Goal: Transaction & Acquisition: Purchase product/service

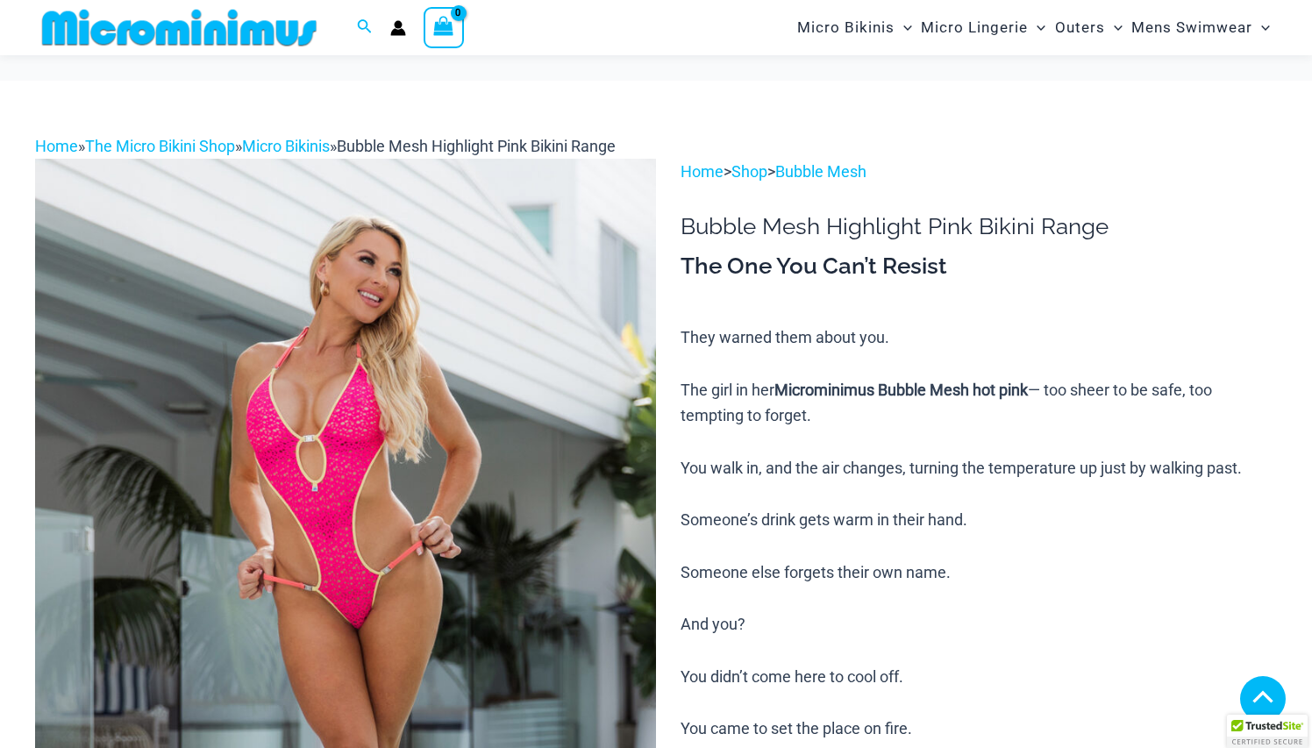
scroll to position [384, 0]
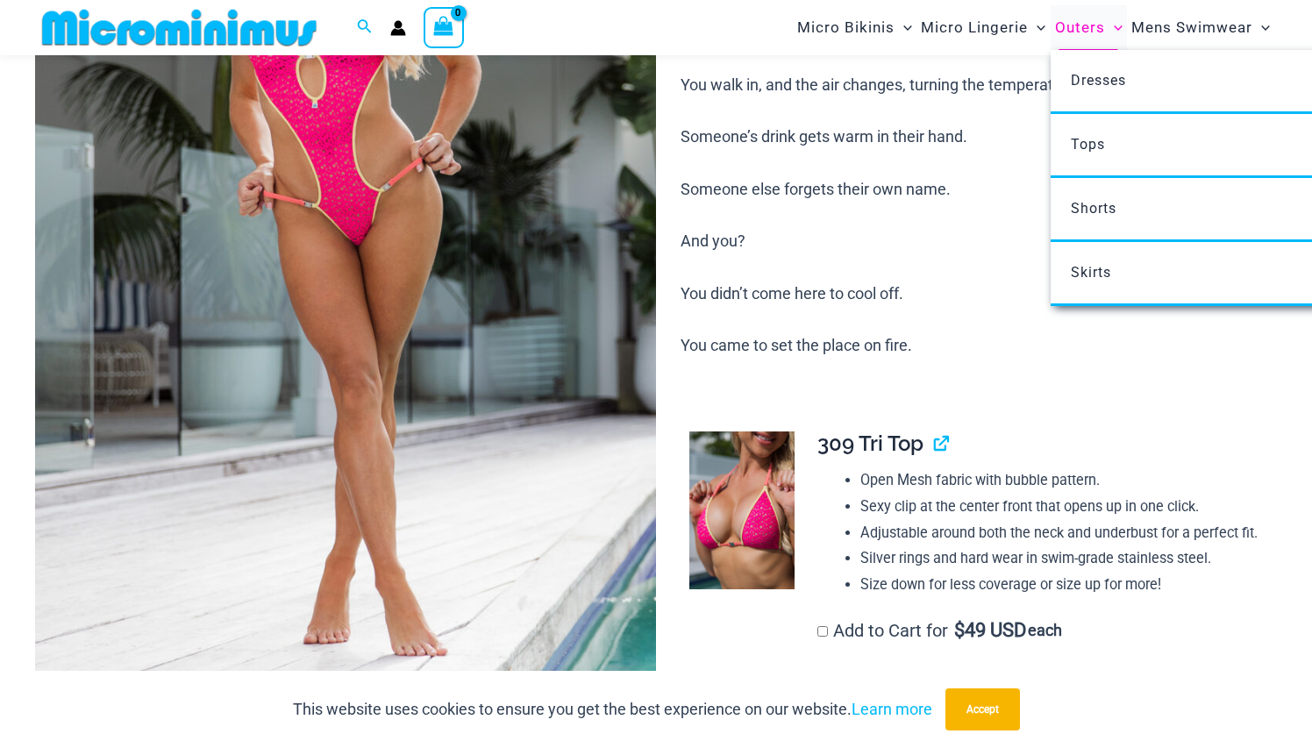
click at [1090, 26] on span "Outers" at bounding box center [1080, 27] width 50 height 45
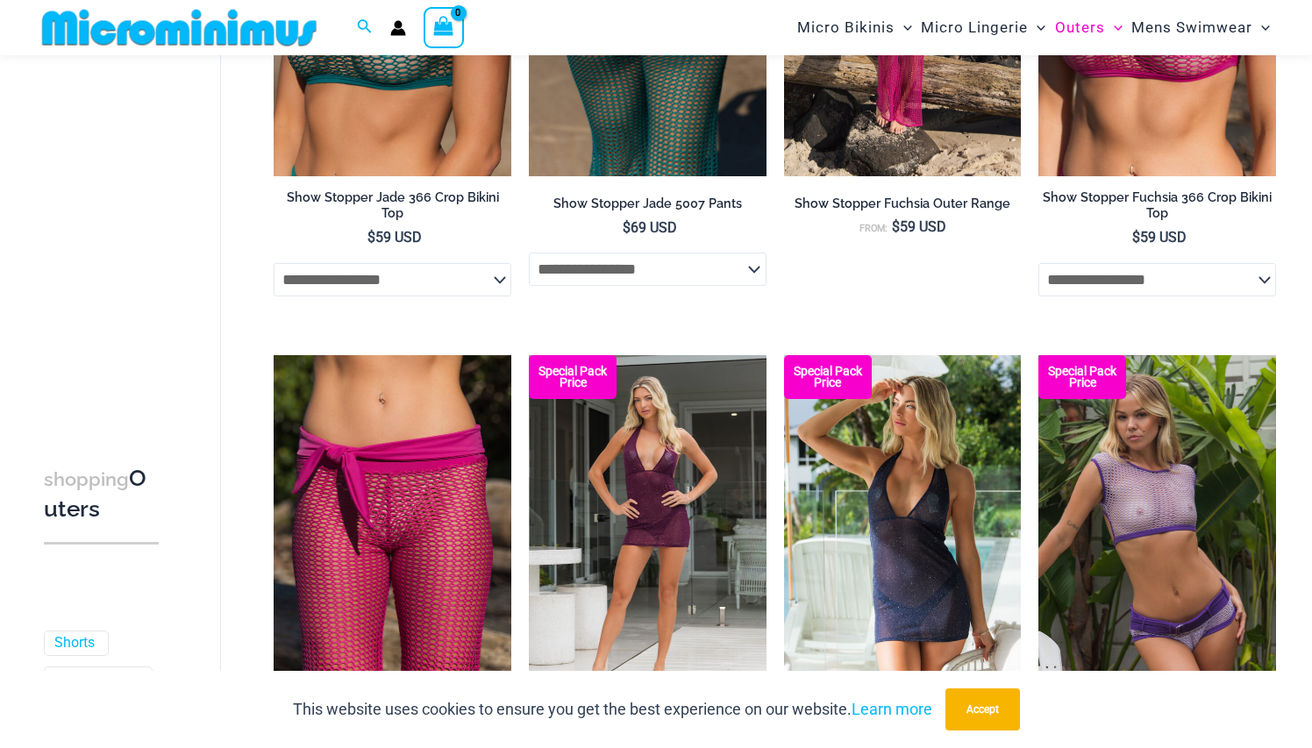
scroll to position [1204, 0]
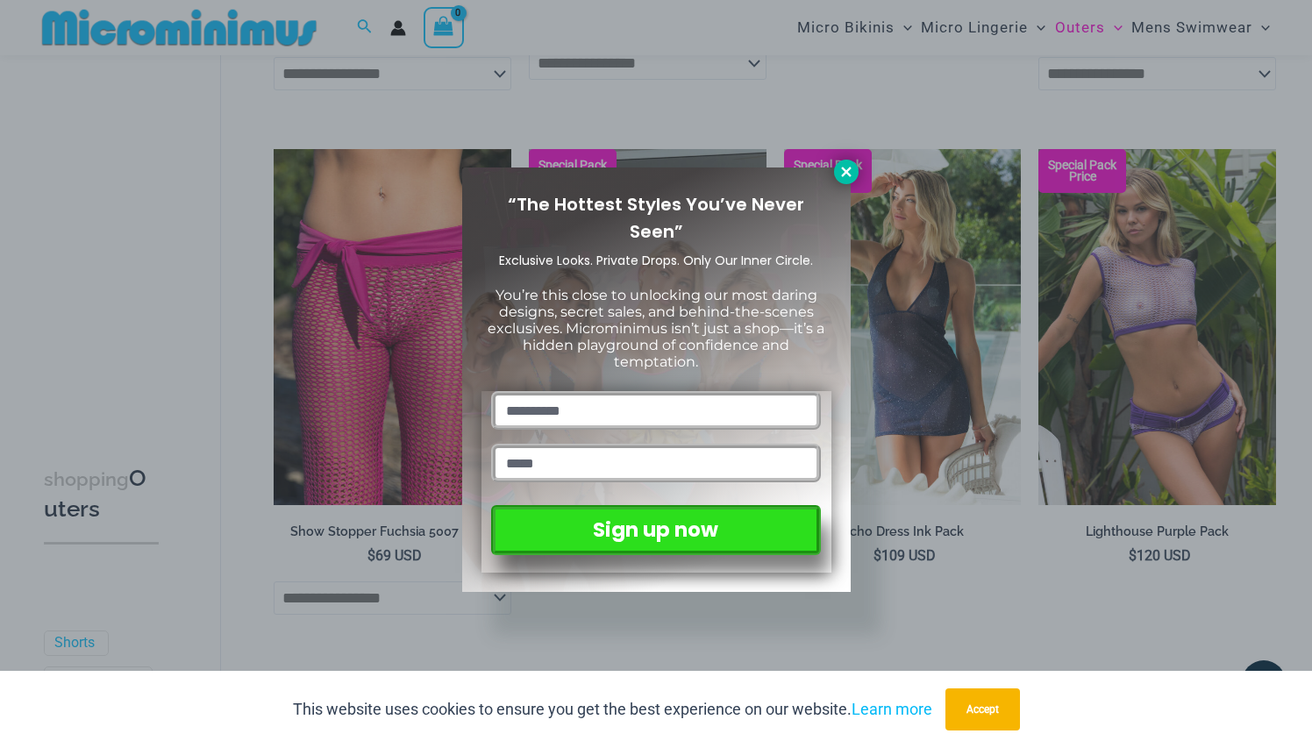
click at [840, 174] on icon at bounding box center [847, 172] width 16 height 16
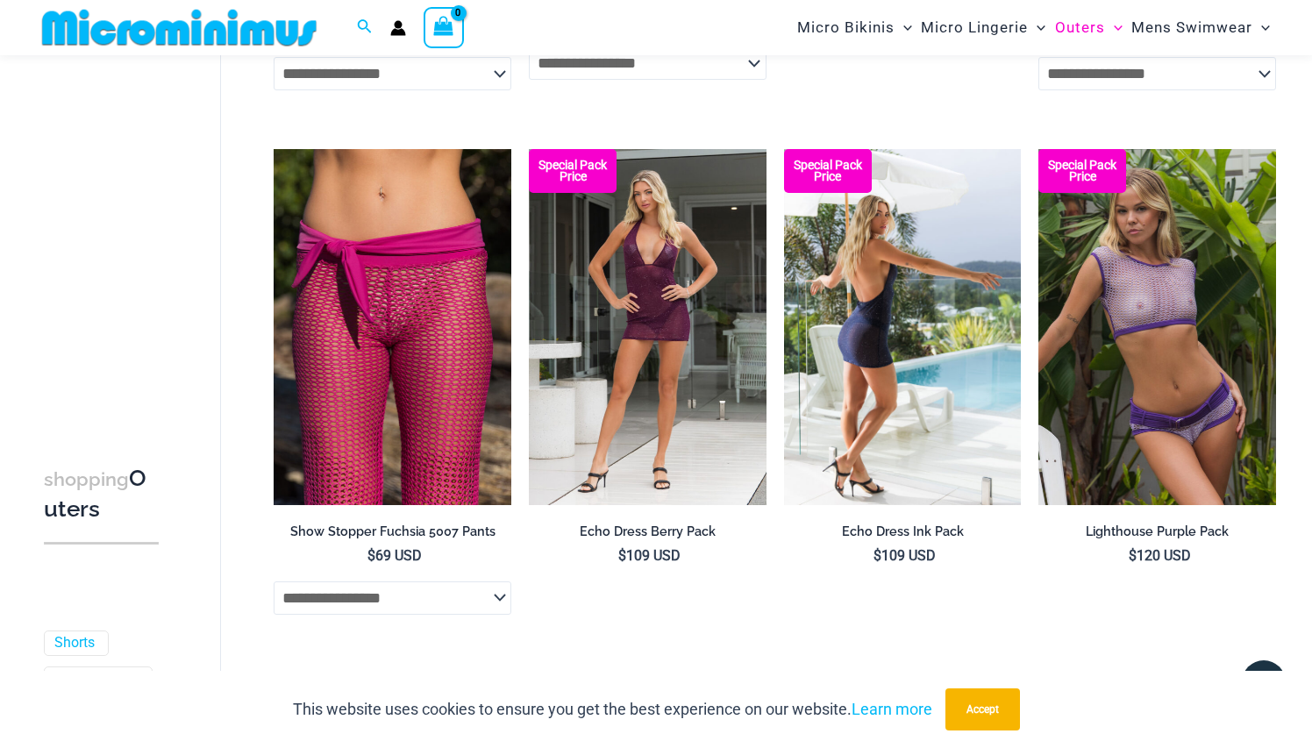
click at [891, 308] on img at bounding box center [903, 327] width 238 height 356
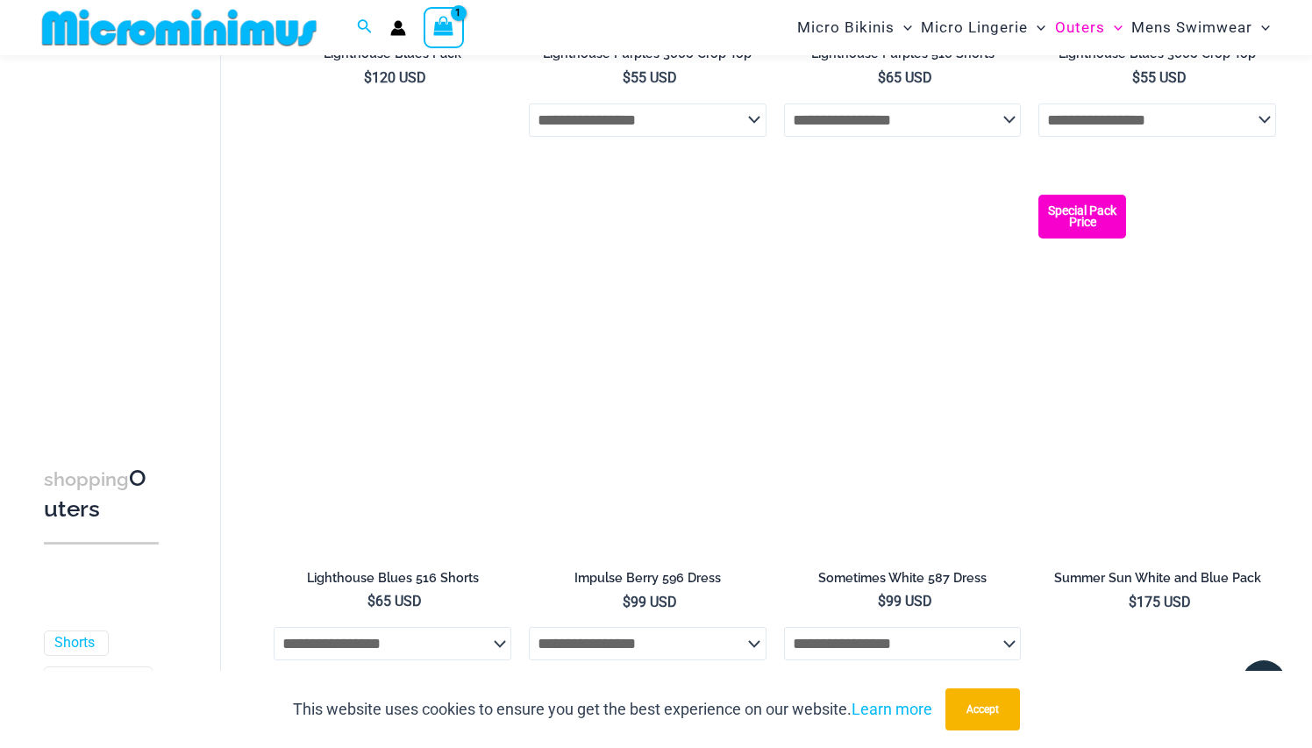
scroll to position [2209, 0]
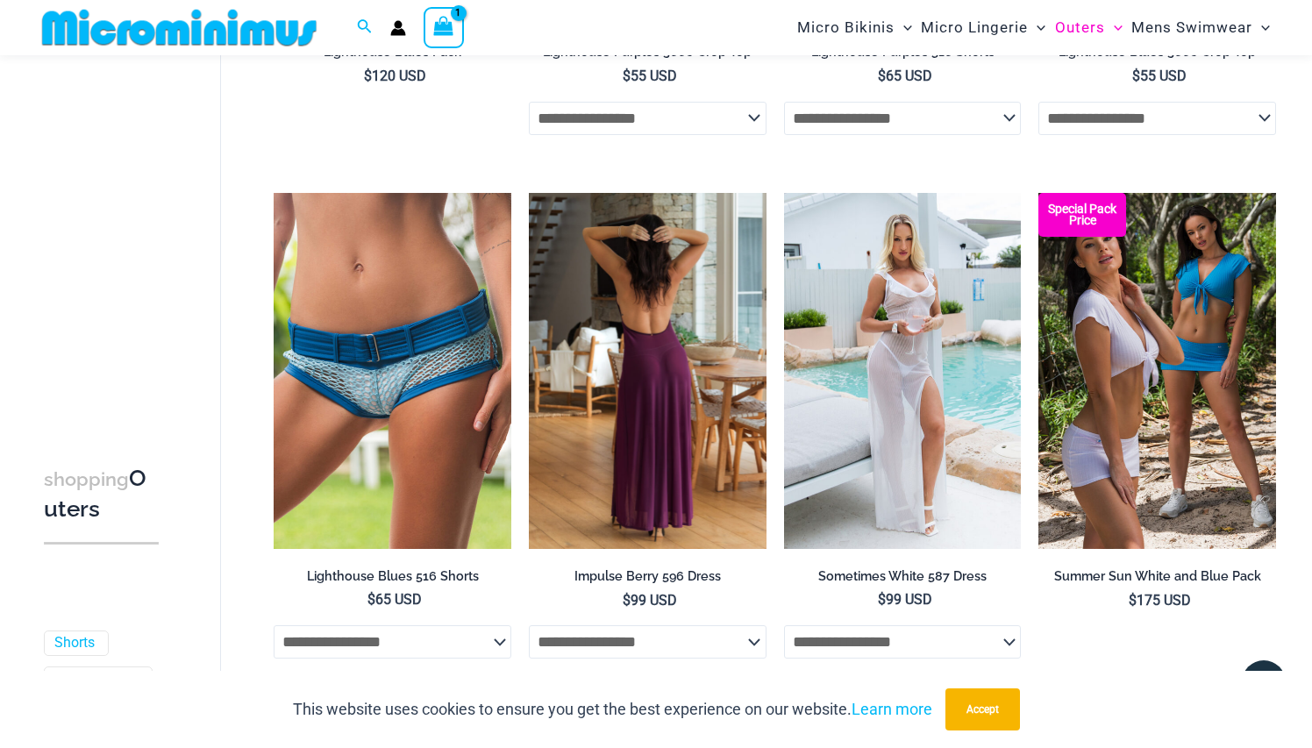
click at [610, 346] on img at bounding box center [648, 371] width 238 height 356
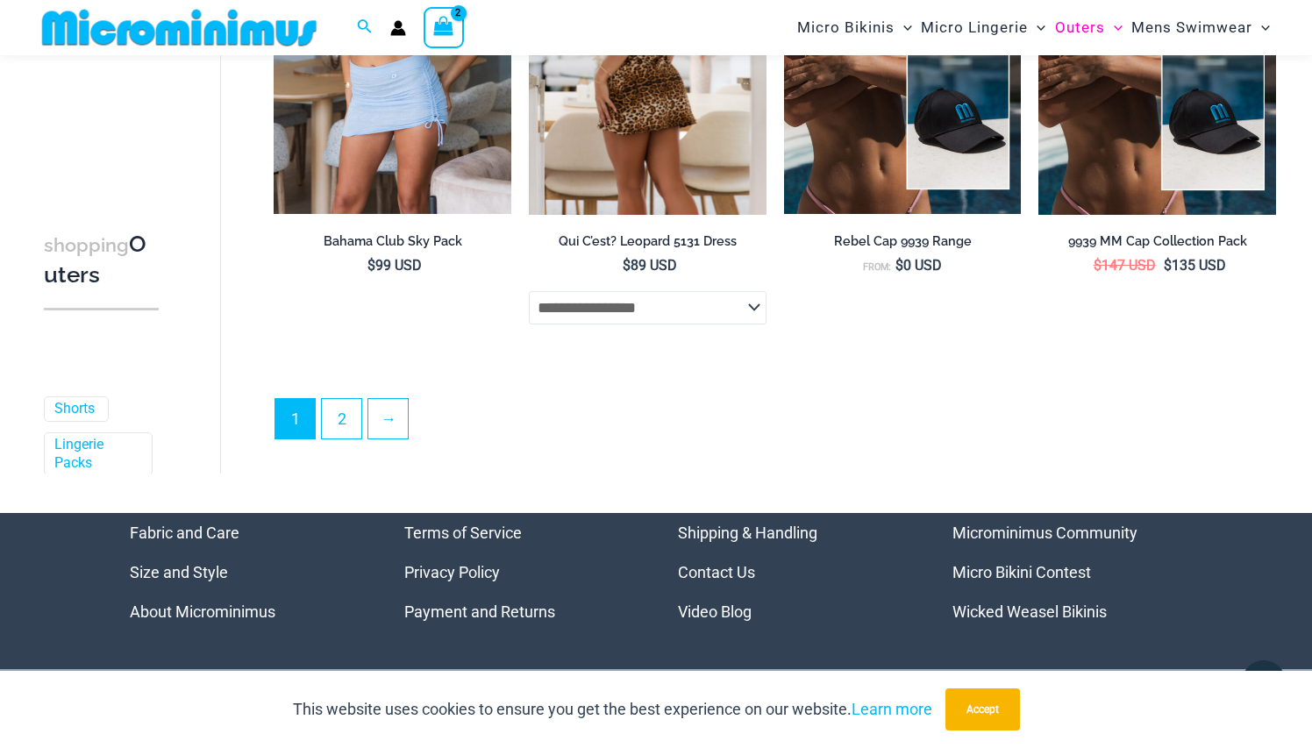
scroll to position [4156, 0]
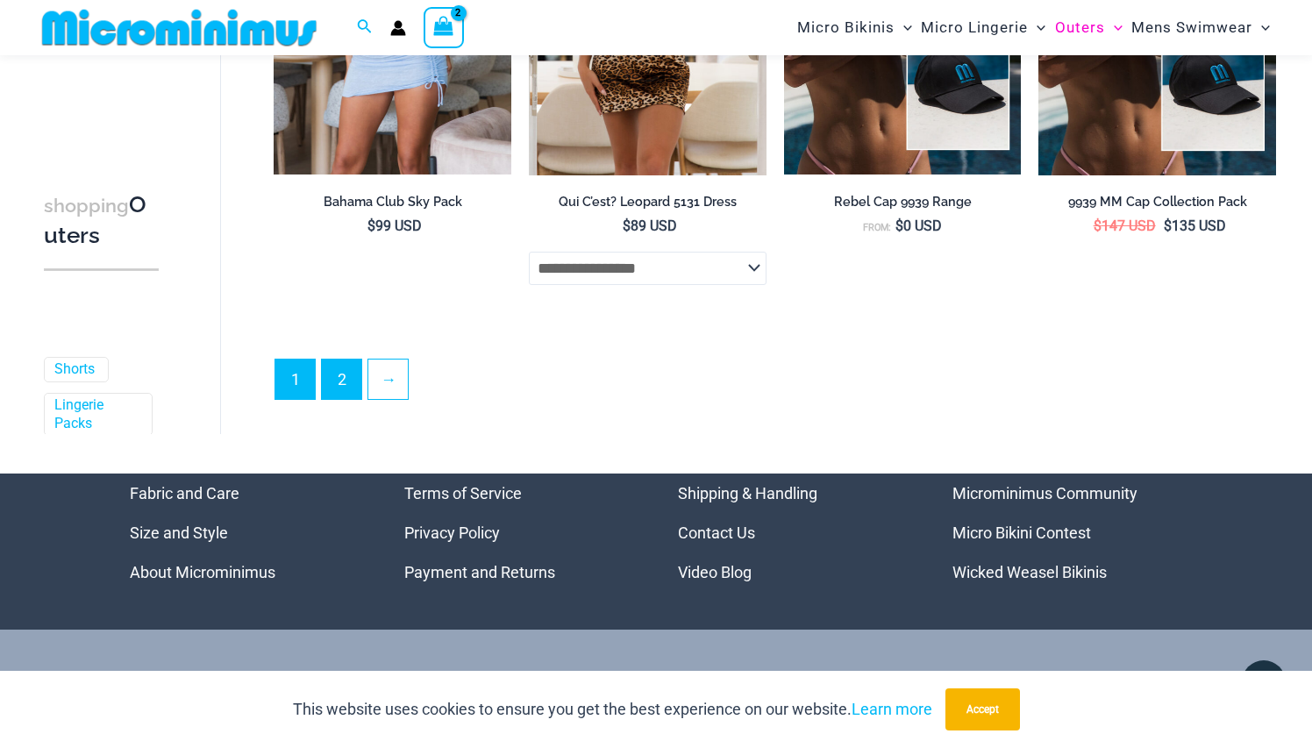
click at [351, 364] on link "2" at bounding box center [341, 379] width 39 height 39
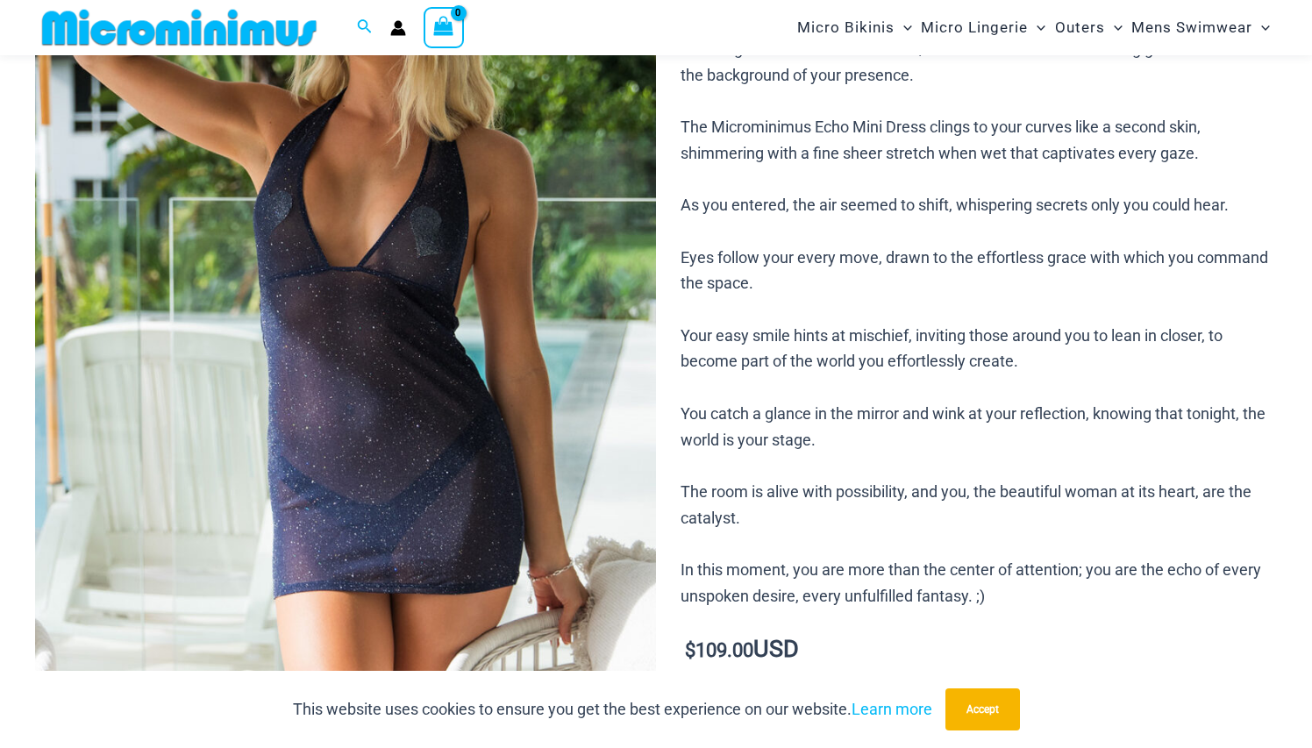
scroll to position [413, 0]
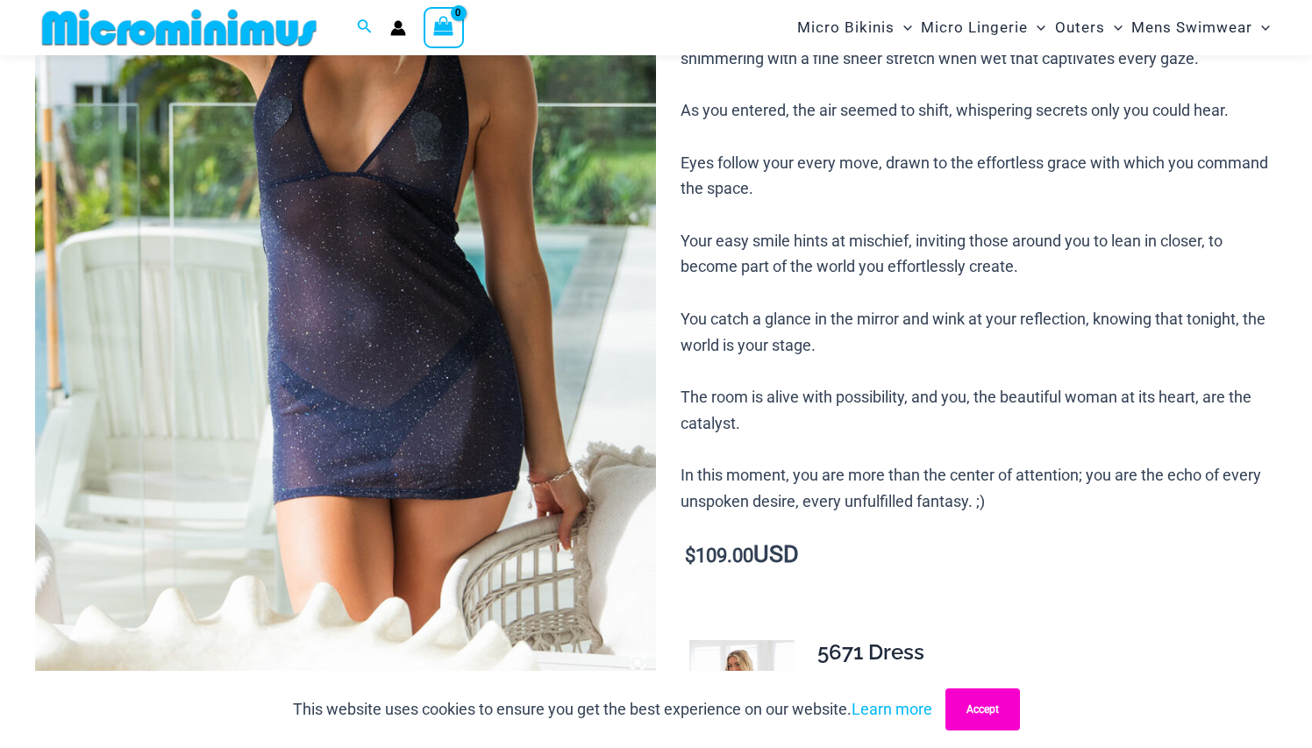
click at [966, 703] on button "Accept" at bounding box center [983, 710] width 75 height 42
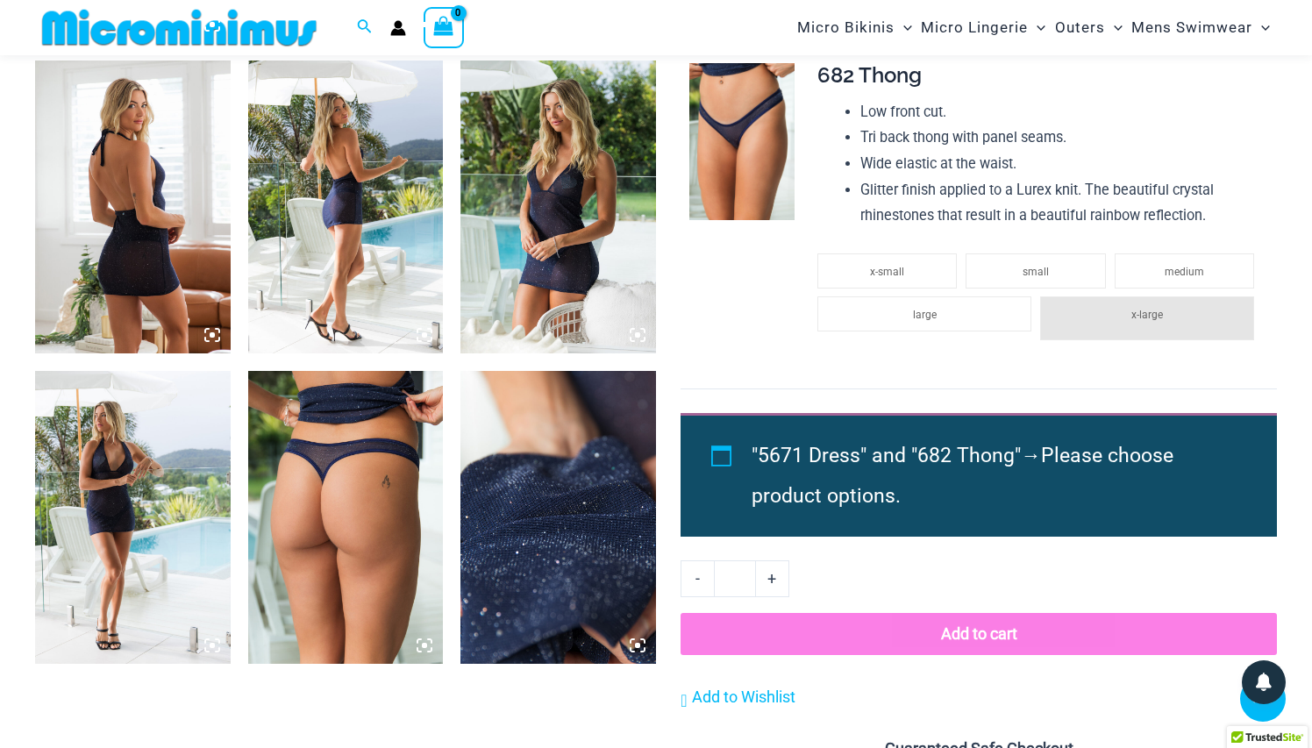
scroll to position [1237, 0]
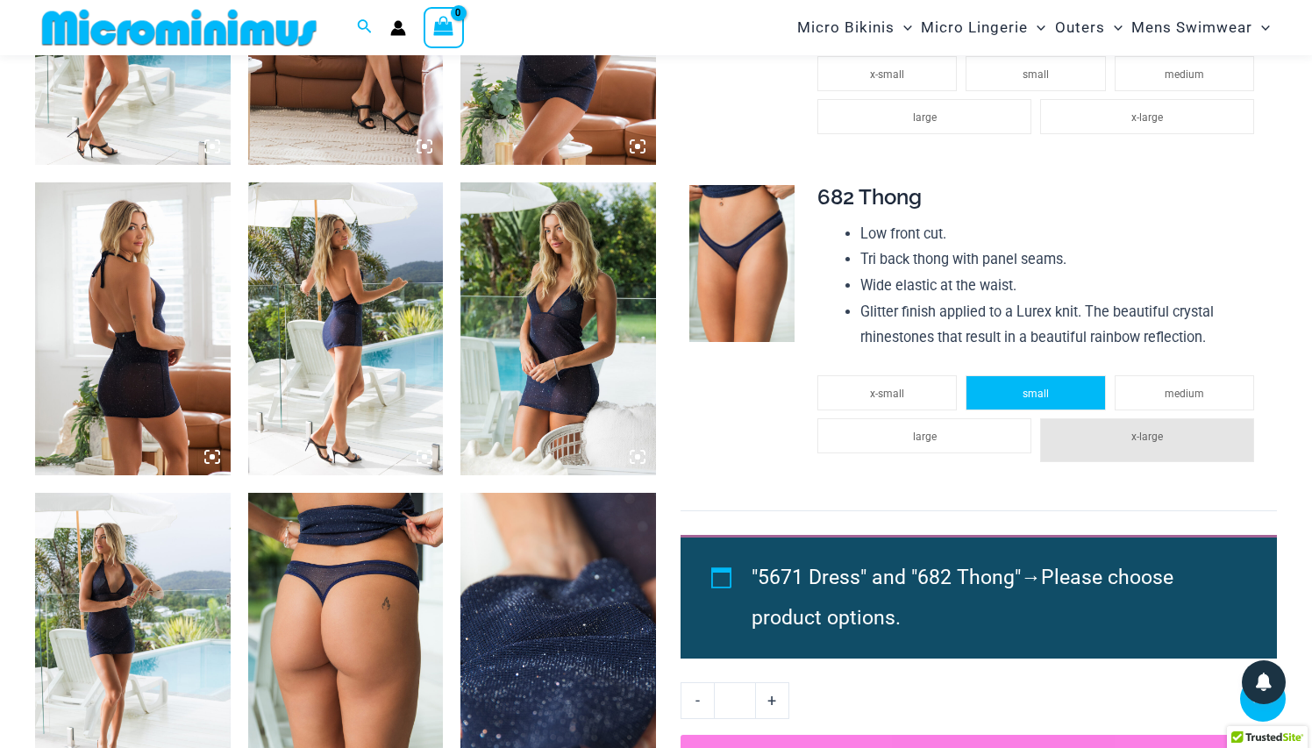
click at [1057, 375] on li "small" at bounding box center [1035, 392] width 139 height 35
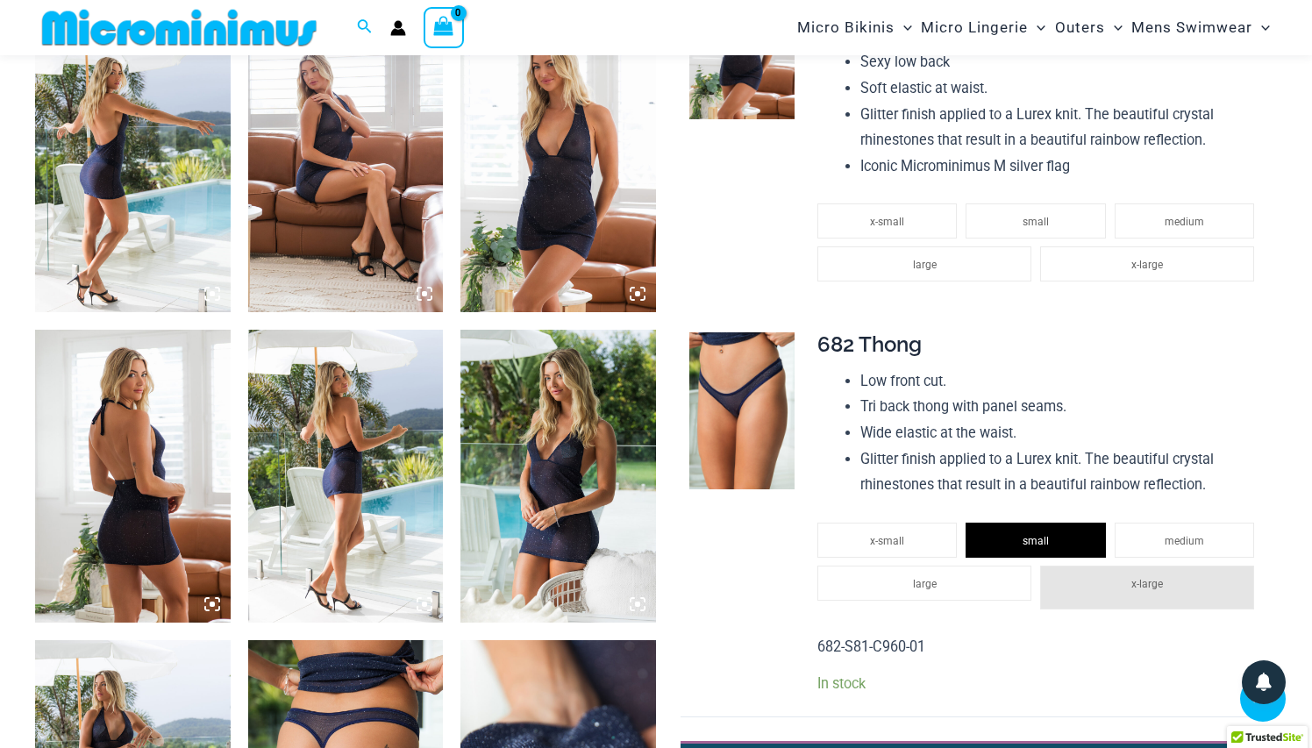
scroll to position [922, 0]
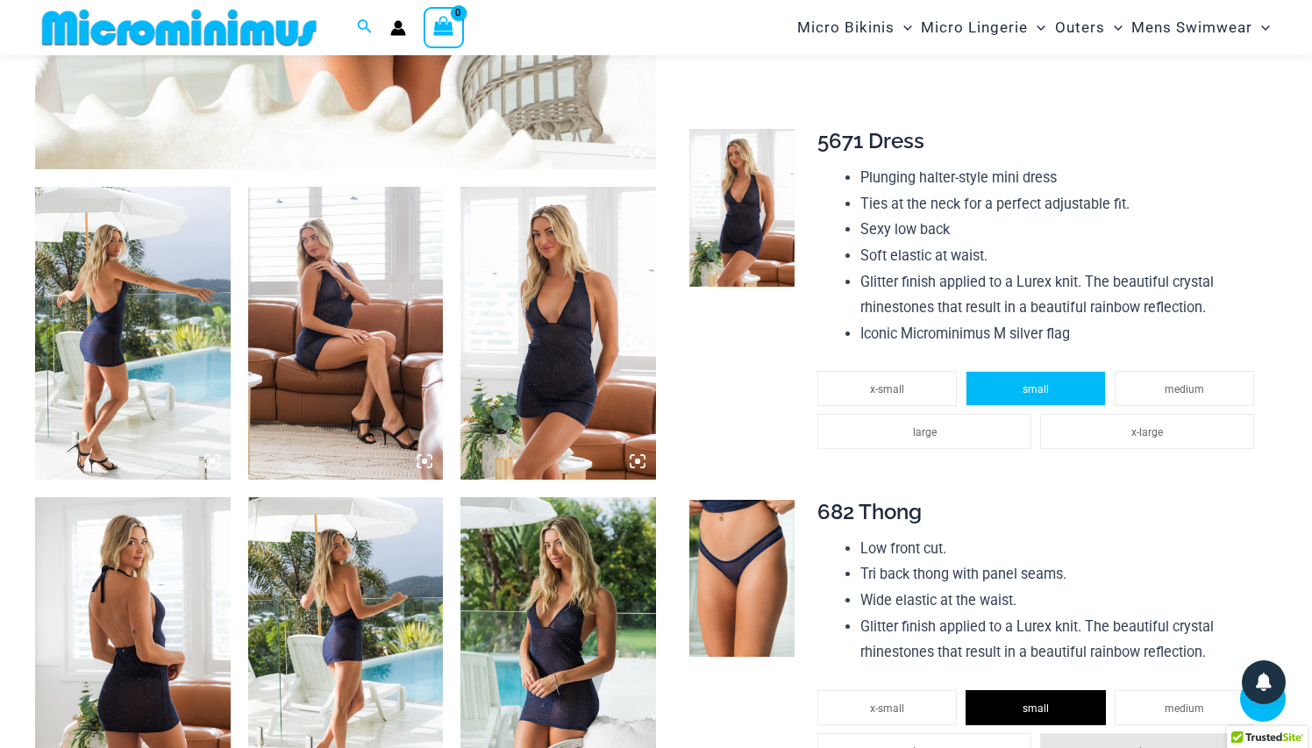
click at [1031, 383] on span "small" at bounding box center [1036, 389] width 26 height 12
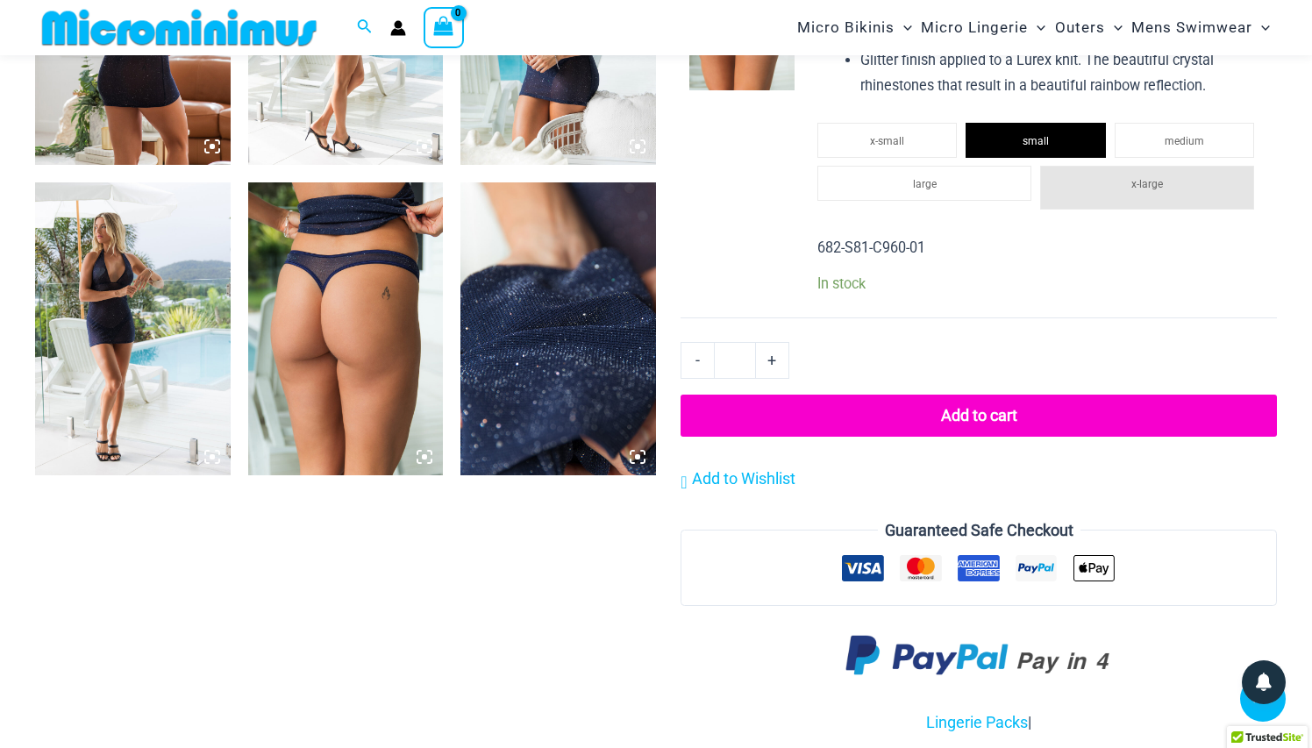
scroll to position [1554, 0]
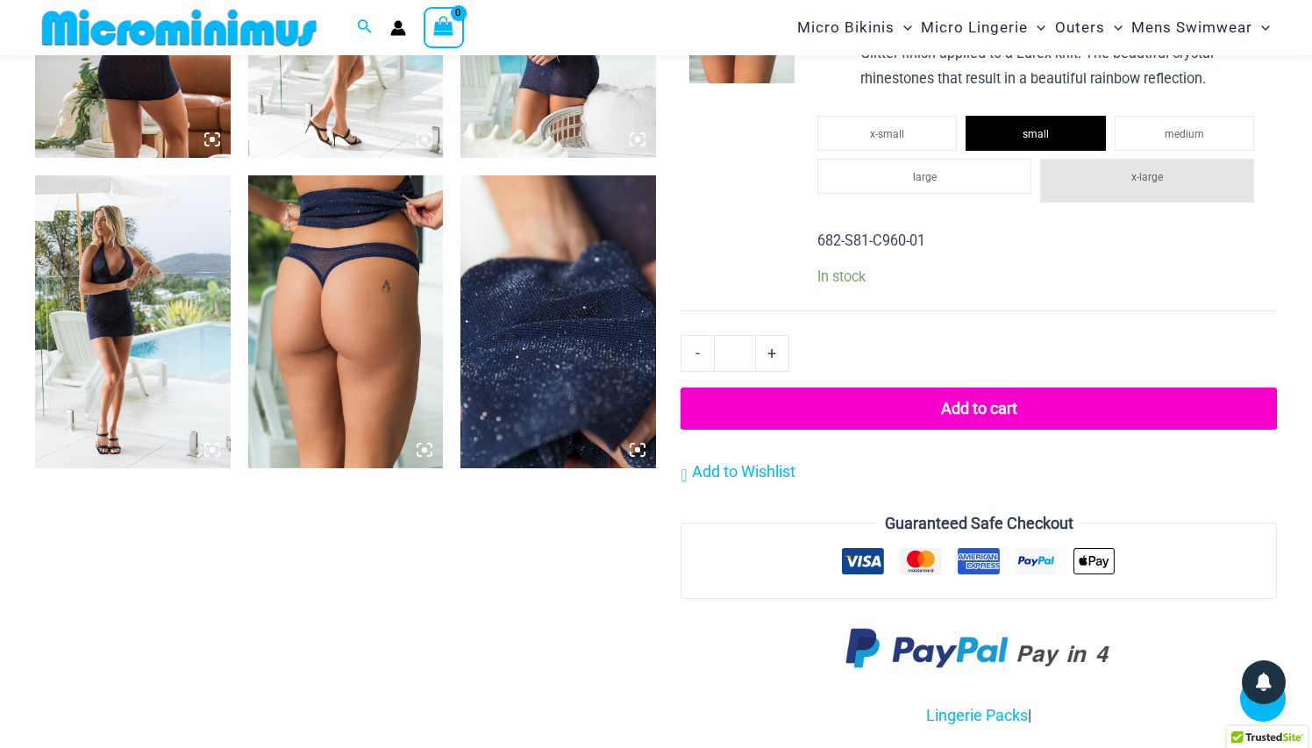
click at [1007, 388] on button "Add to cart" at bounding box center [979, 409] width 596 height 42
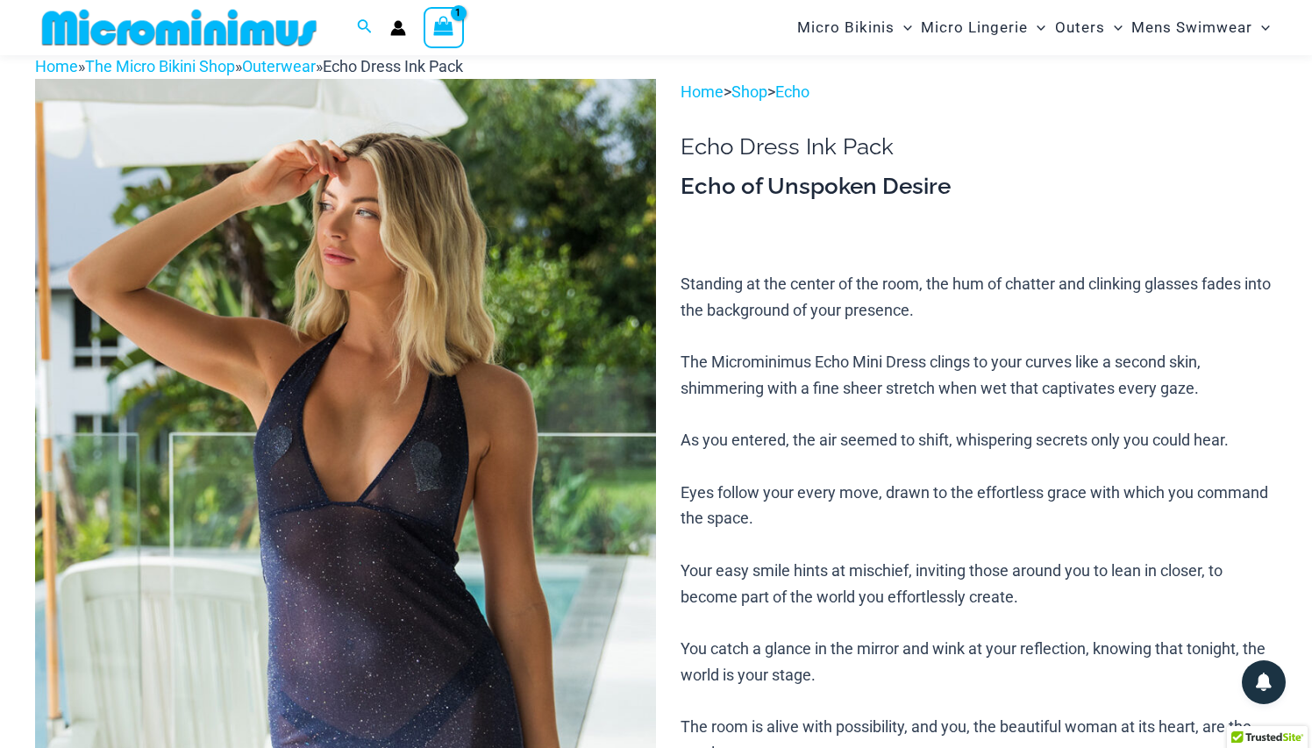
scroll to position [71, 0]
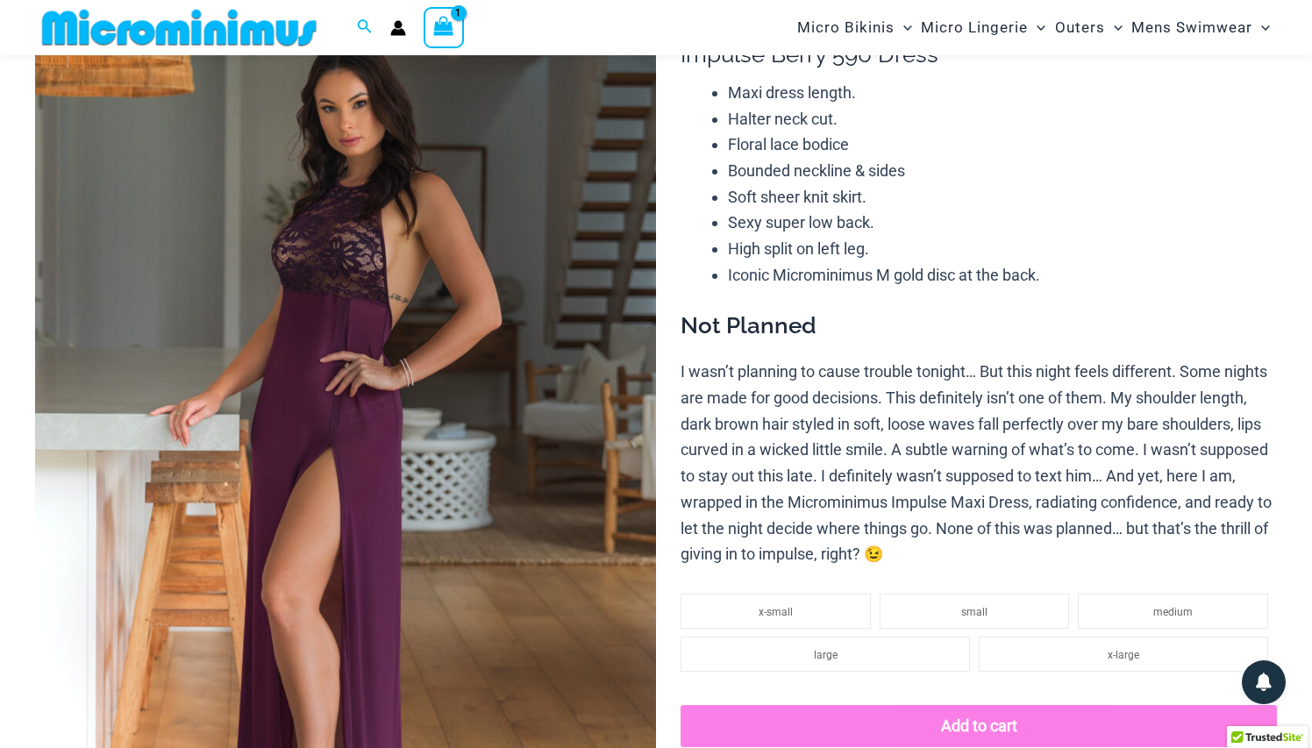
scroll to position [201, 0]
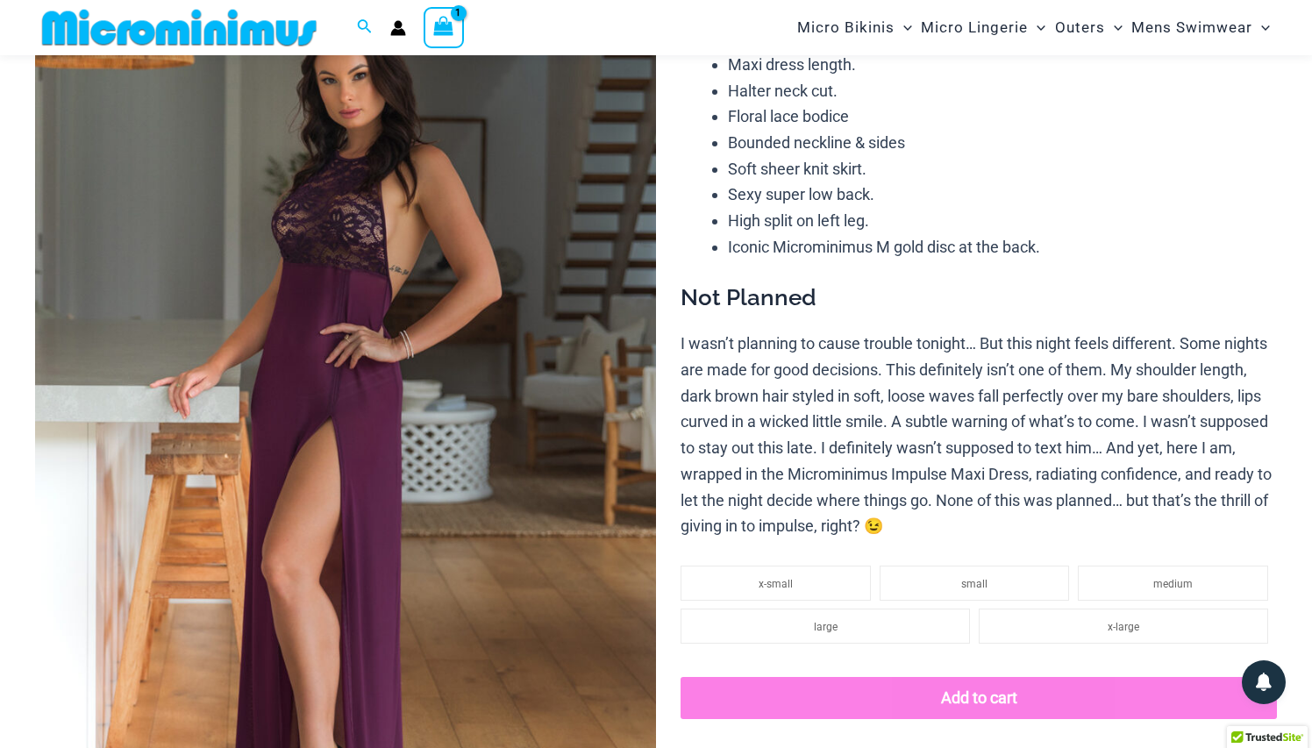
click at [275, 299] on img at bounding box center [345, 425] width 621 height 932
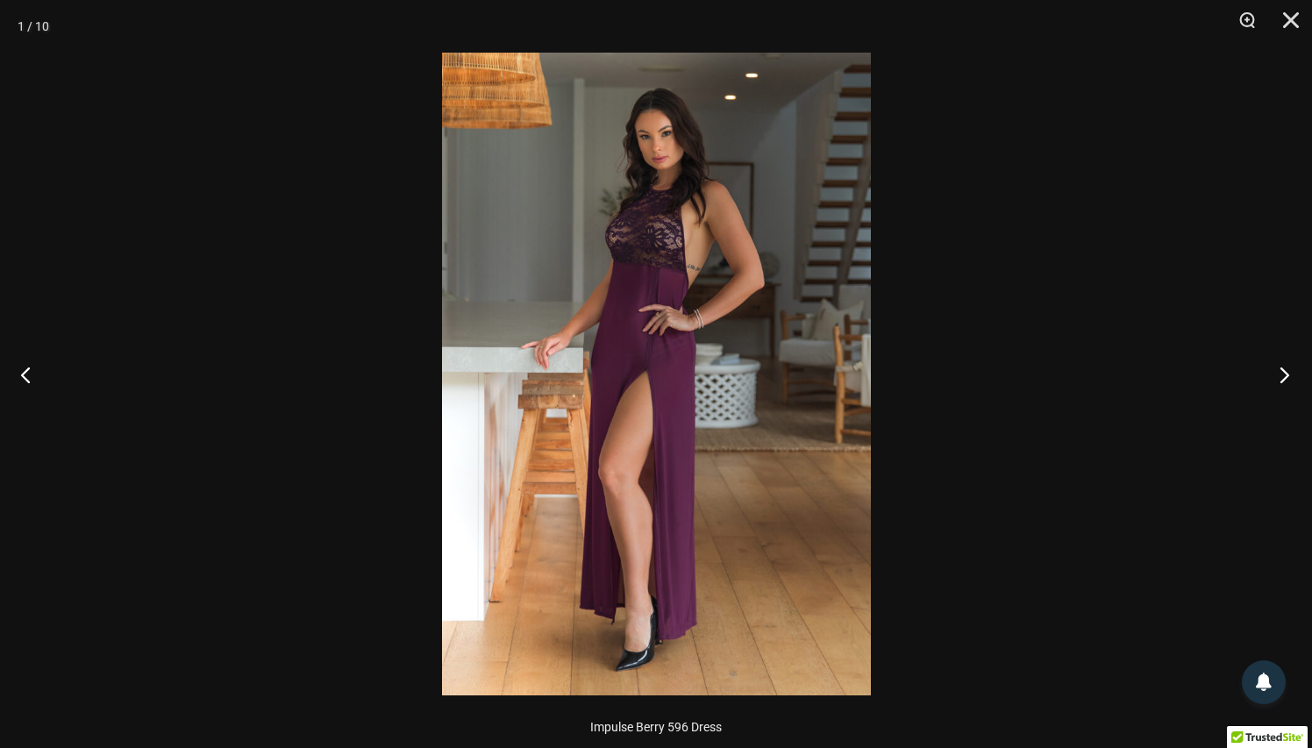
click at [1284, 383] on button "Next" at bounding box center [1279, 375] width 66 height 88
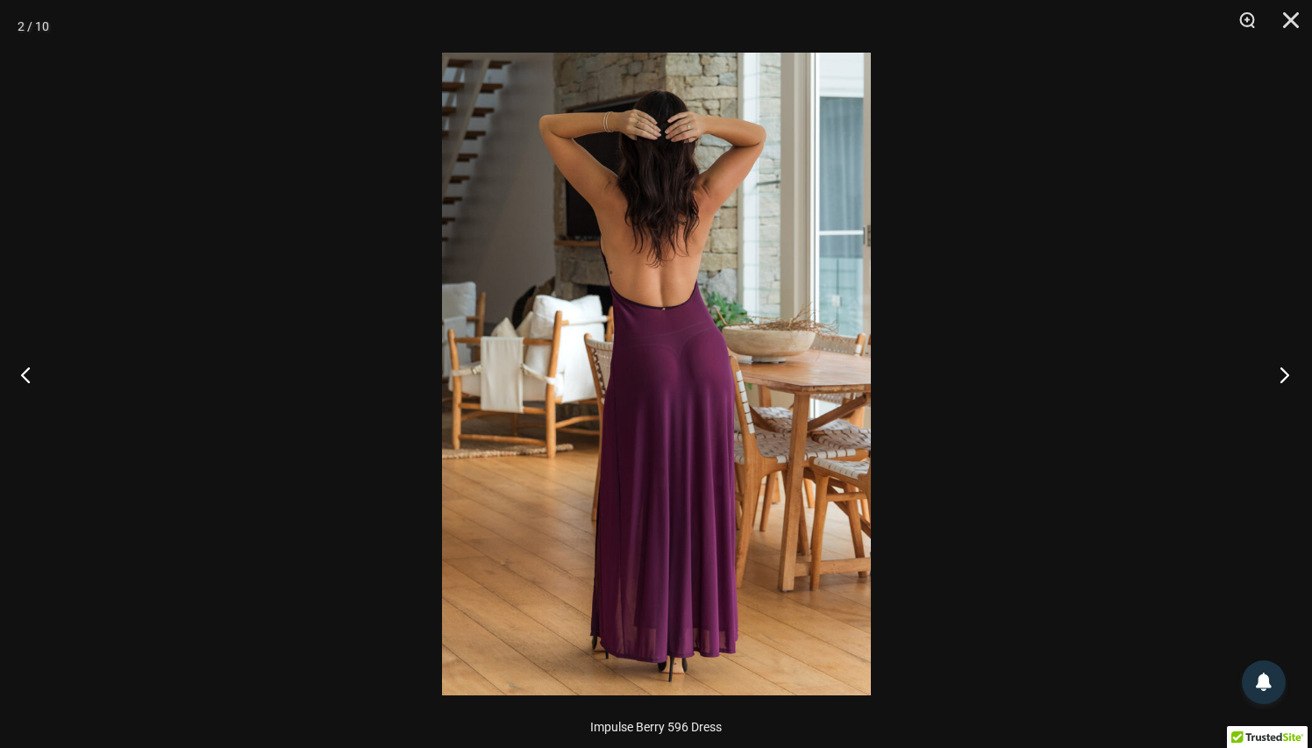
click at [1283, 376] on button "Next" at bounding box center [1279, 375] width 66 height 88
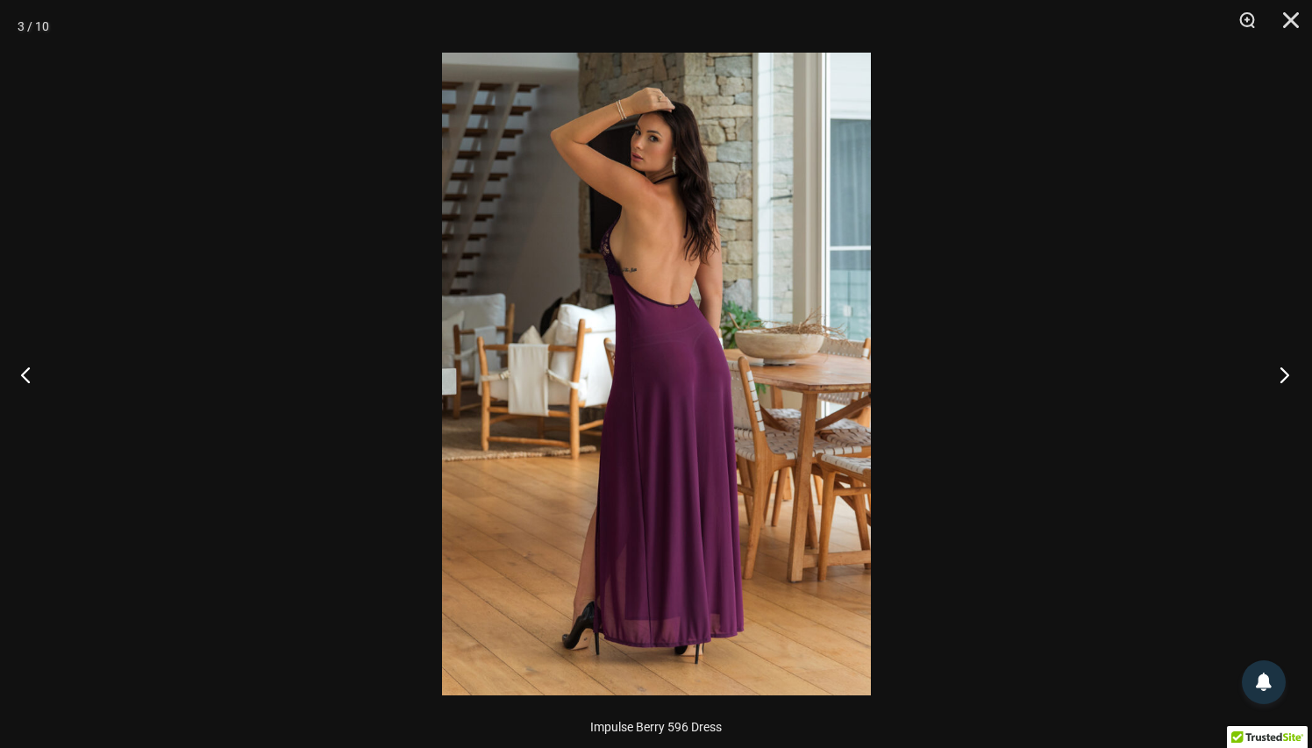
click at [1283, 376] on button "Next" at bounding box center [1279, 375] width 66 height 88
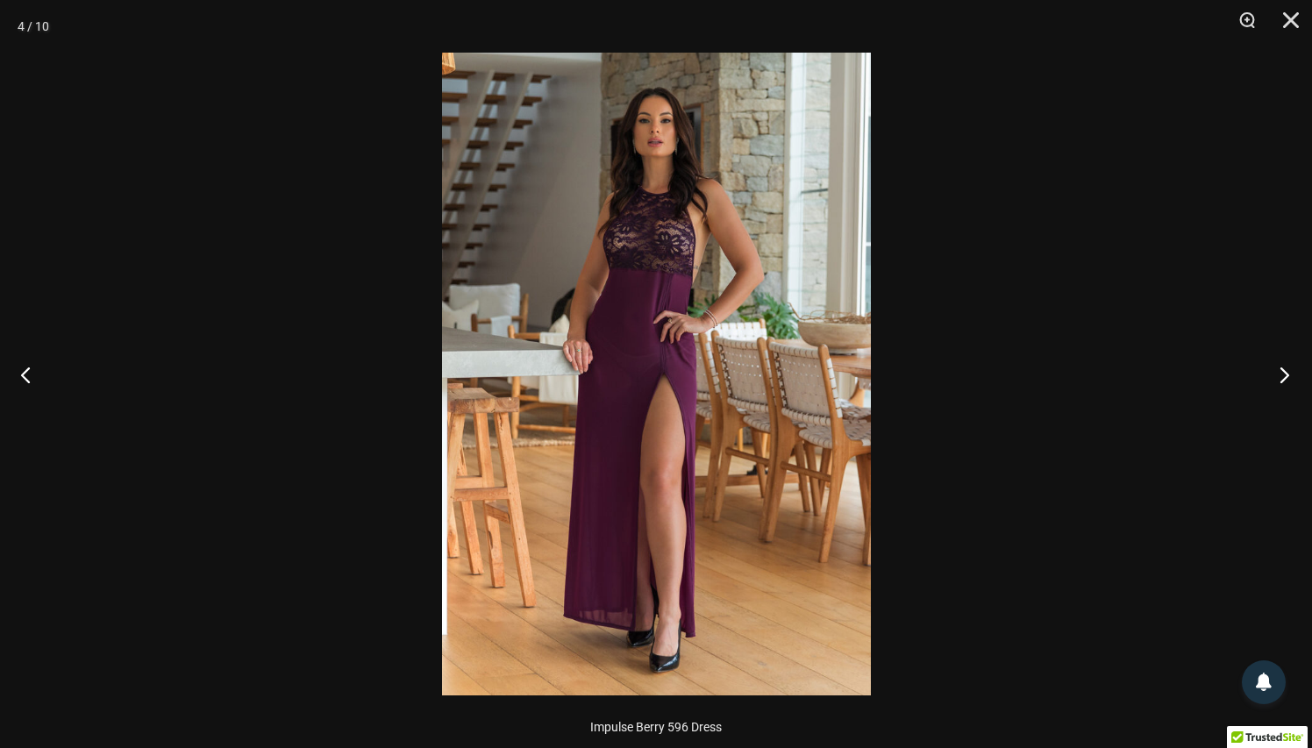
click at [1283, 376] on button "Next" at bounding box center [1279, 375] width 66 height 88
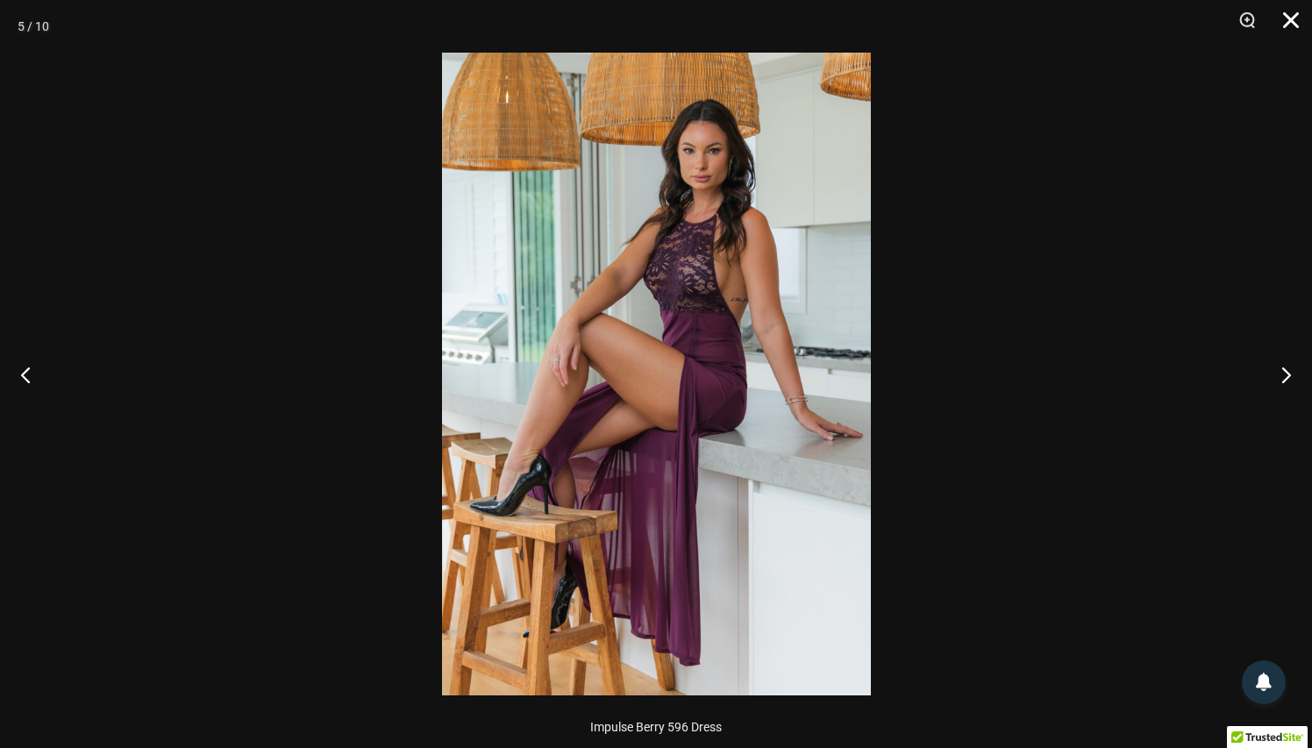
click at [1289, 14] on button "Close" at bounding box center [1285, 26] width 44 height 53
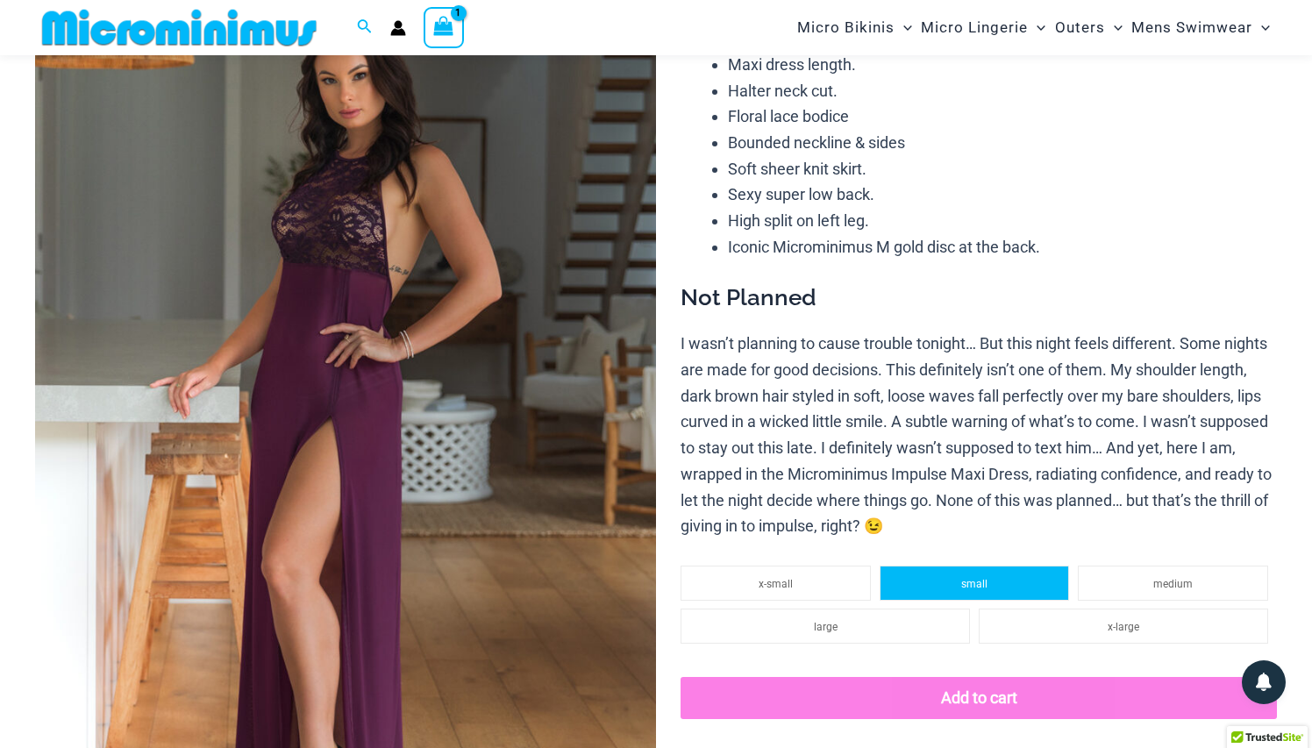
click at [976, 581] on span "small" at bounding box center [974, 584] width 26 height 12
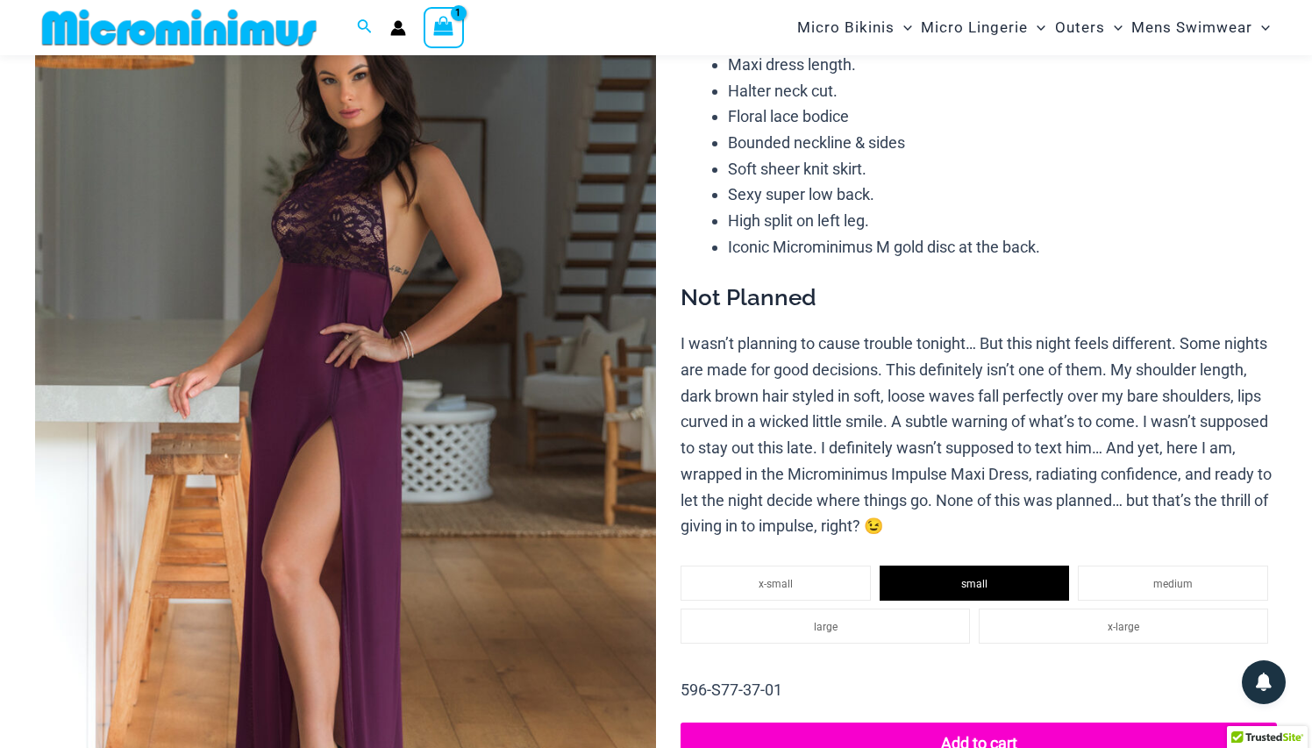
click at [995, 728] on button "Add to cart" at bounding box center [979, 744] width 596 height 42
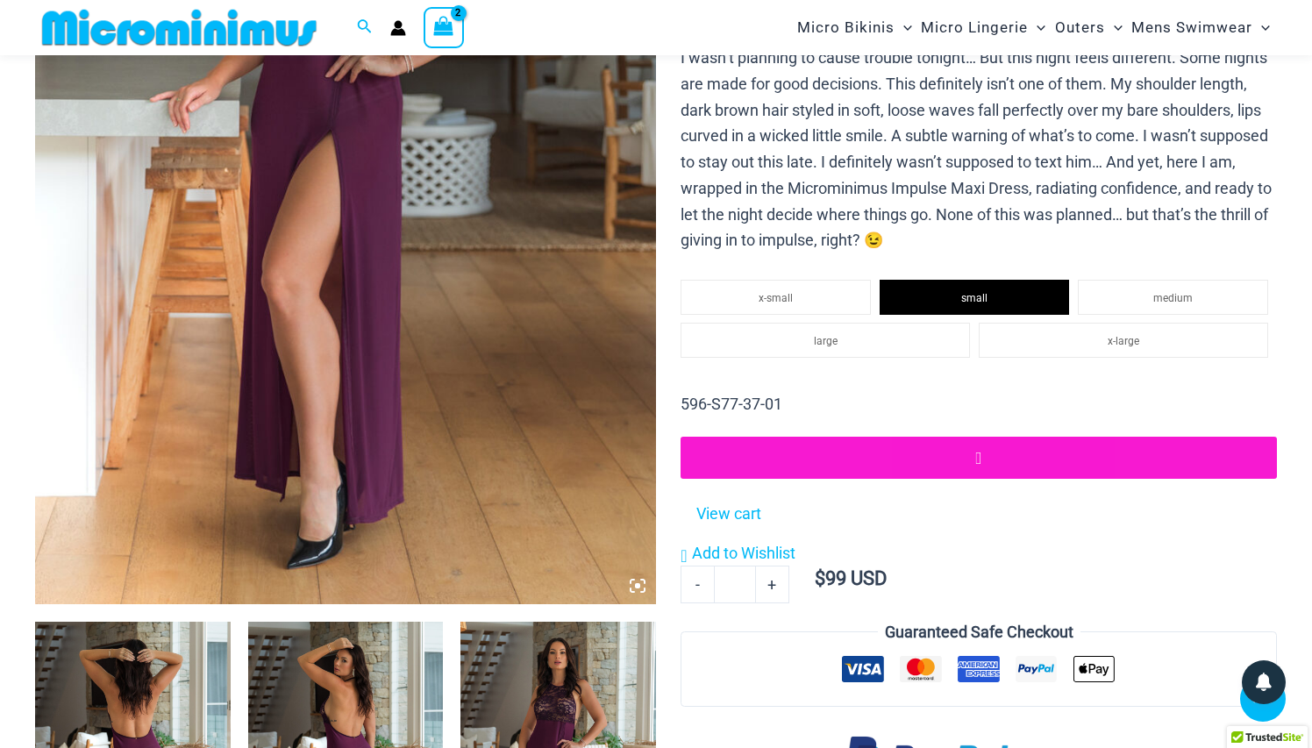
scroll to position [490, 0]
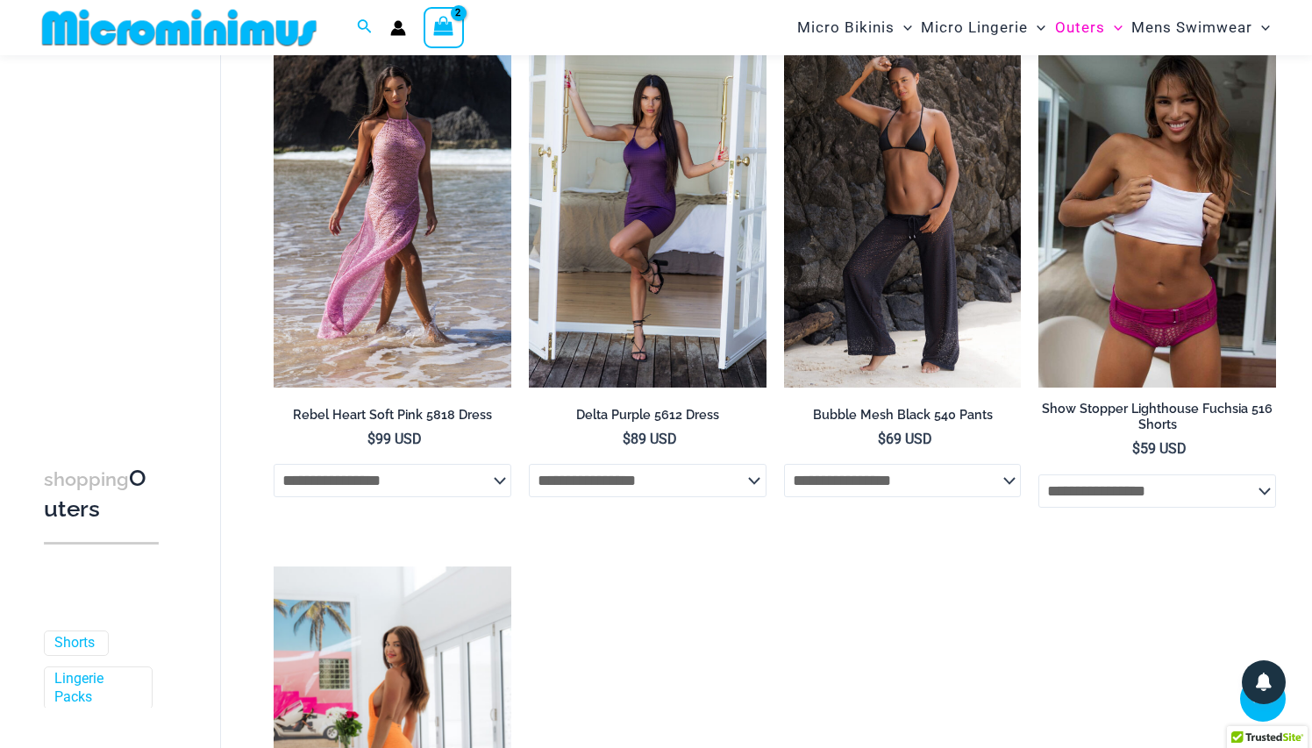
scroll to position [1715, 0]
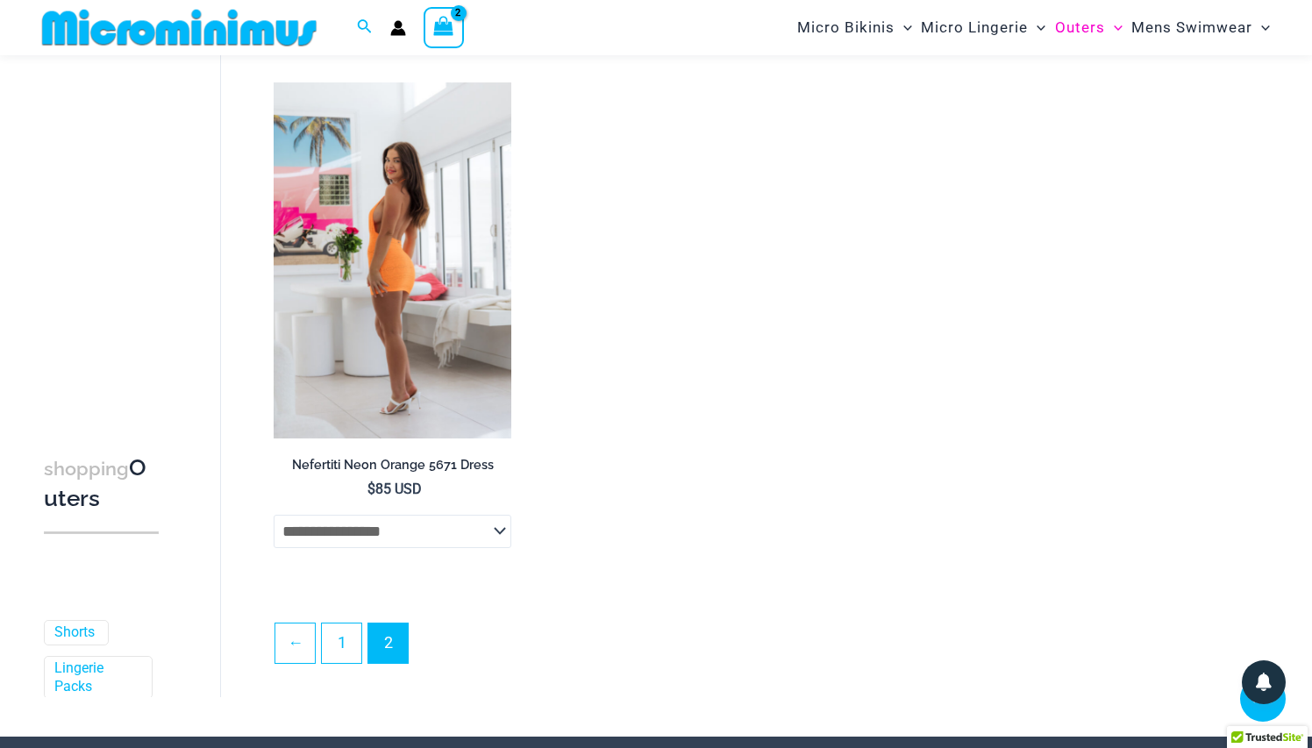
click at [402, 322] on img at bounding box center [393, 260] width 238 height 356
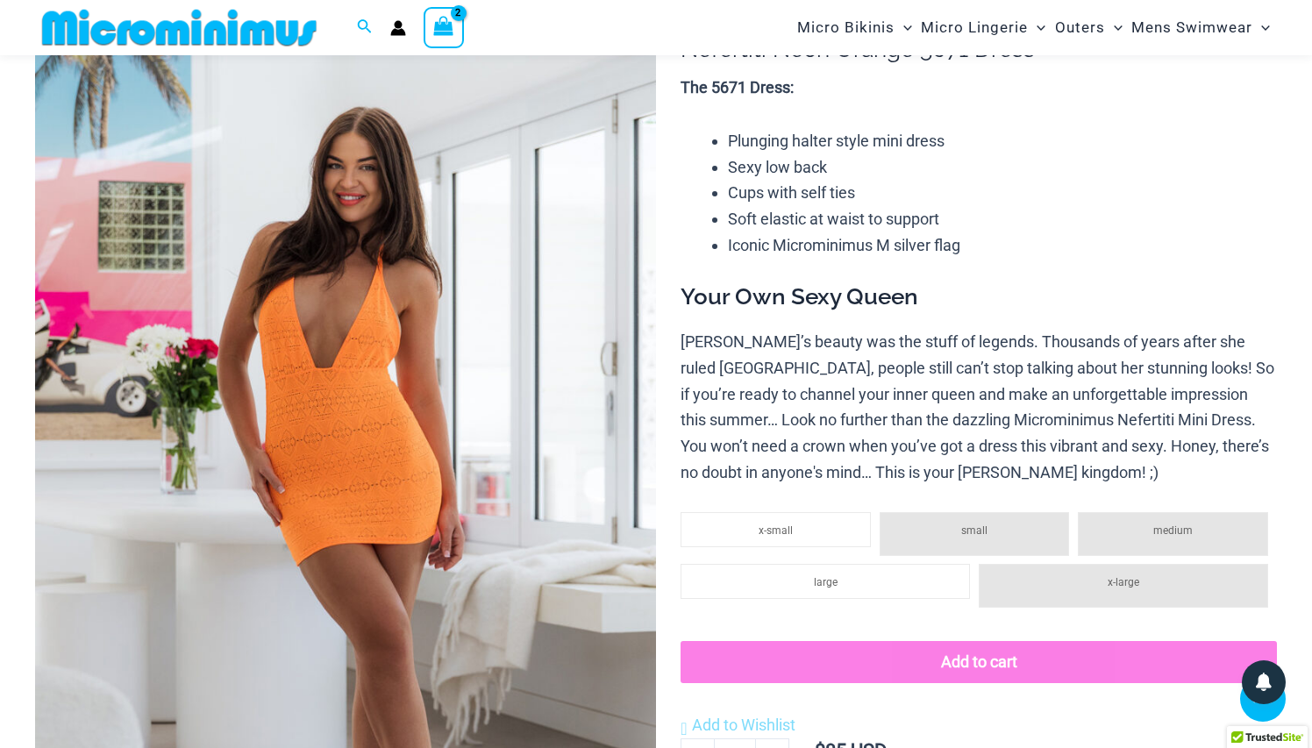
scroll to position [350, 0]
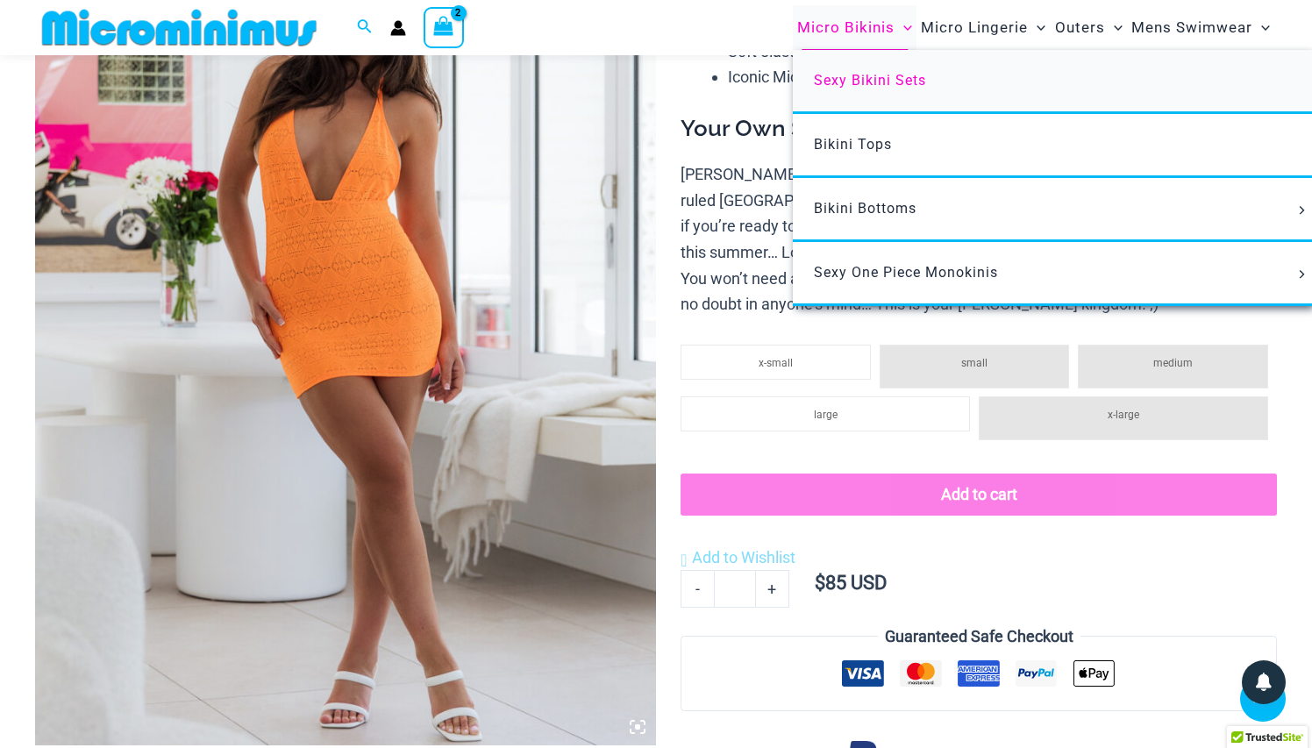
click at [849, 74] on span "Sexy Bikini Sets" at bounding box center [870, 80] width 112 height 17
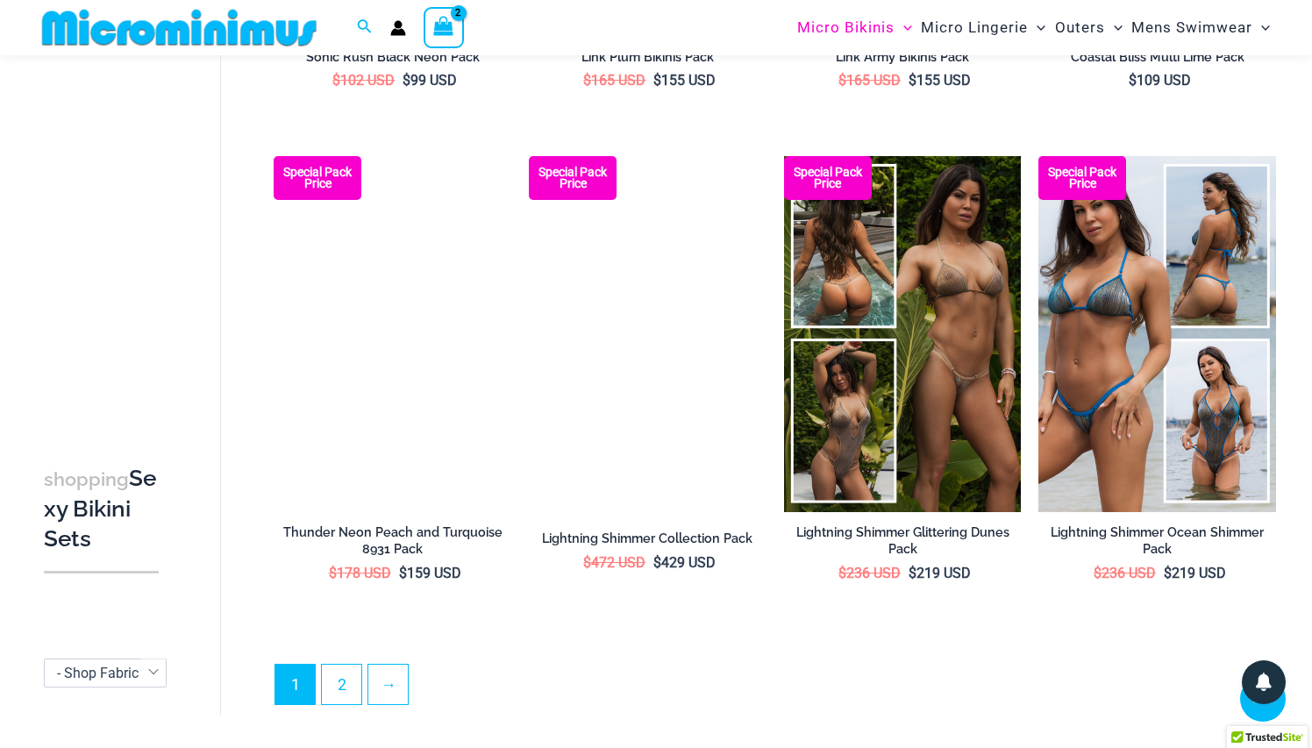
scroll to position [3482, 0]
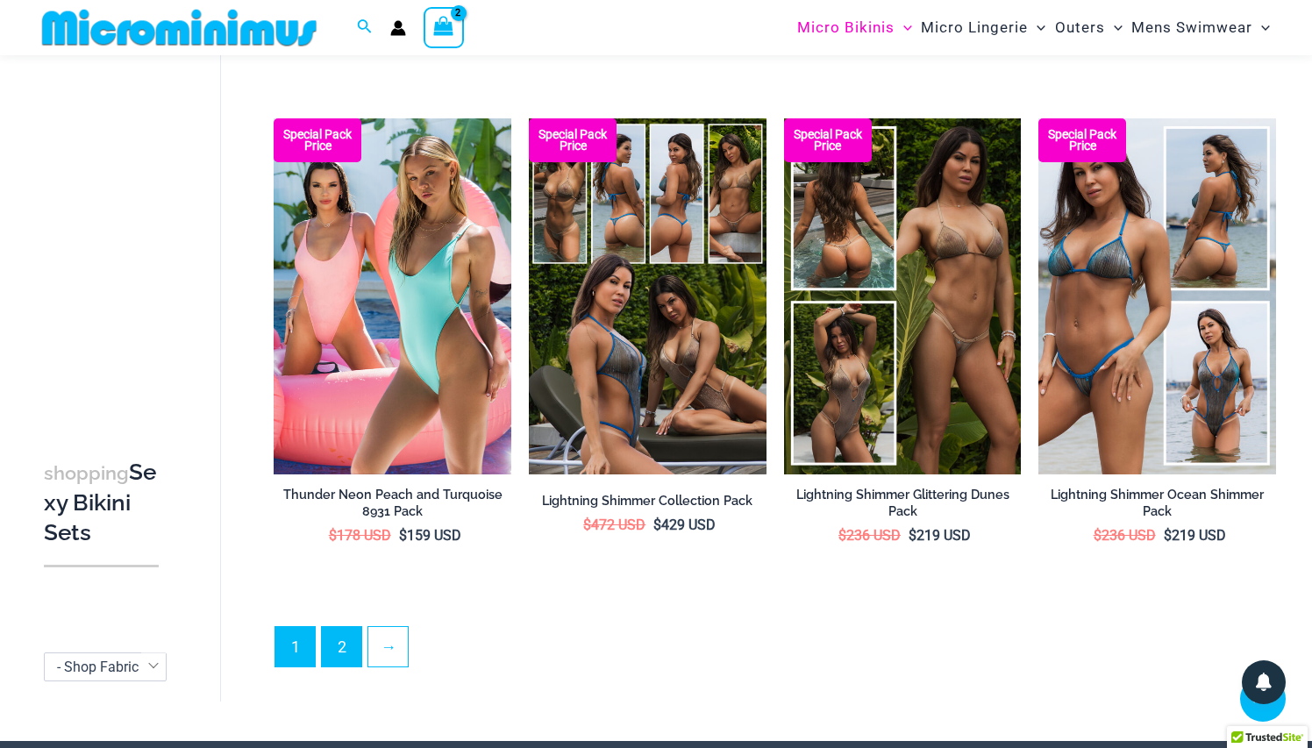
click at [348, 627] on link "2" at bounding box center [341, 646] width 39 height 39
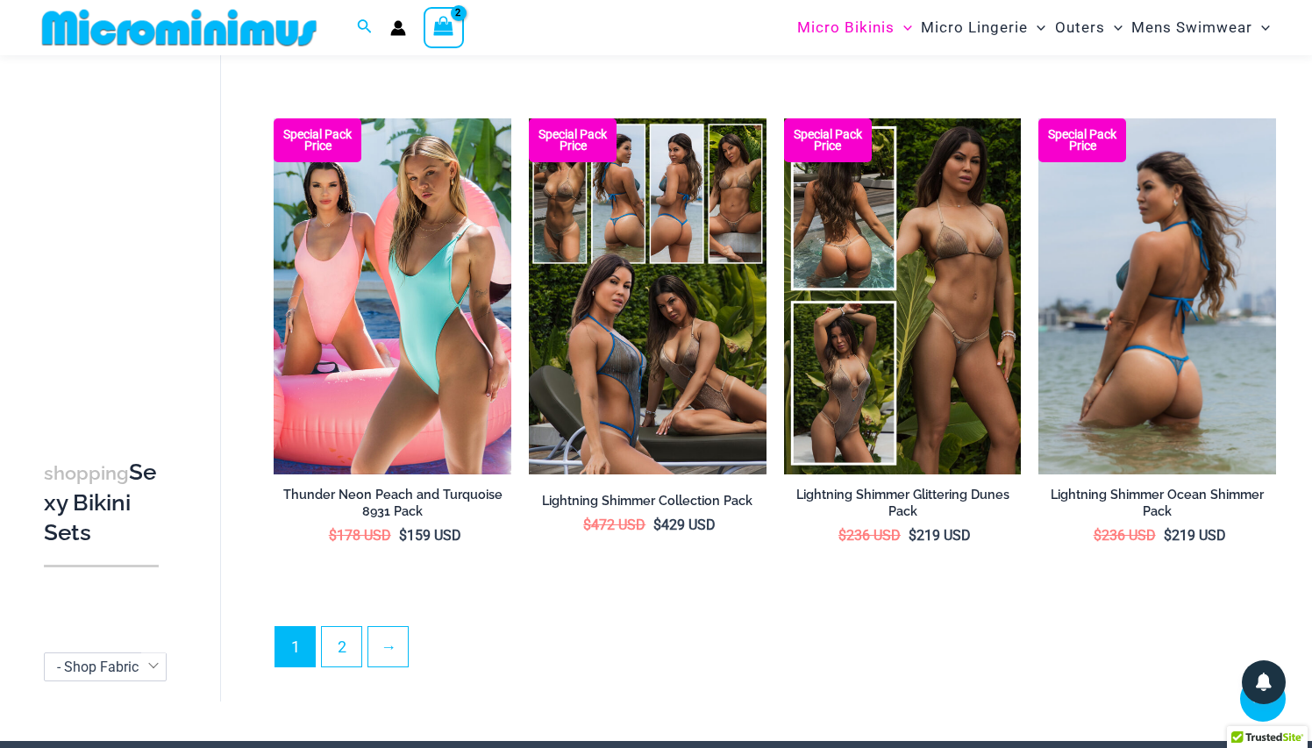
click at [1162, 275] on img at bounding box center [1158, 296] width 238 height 356
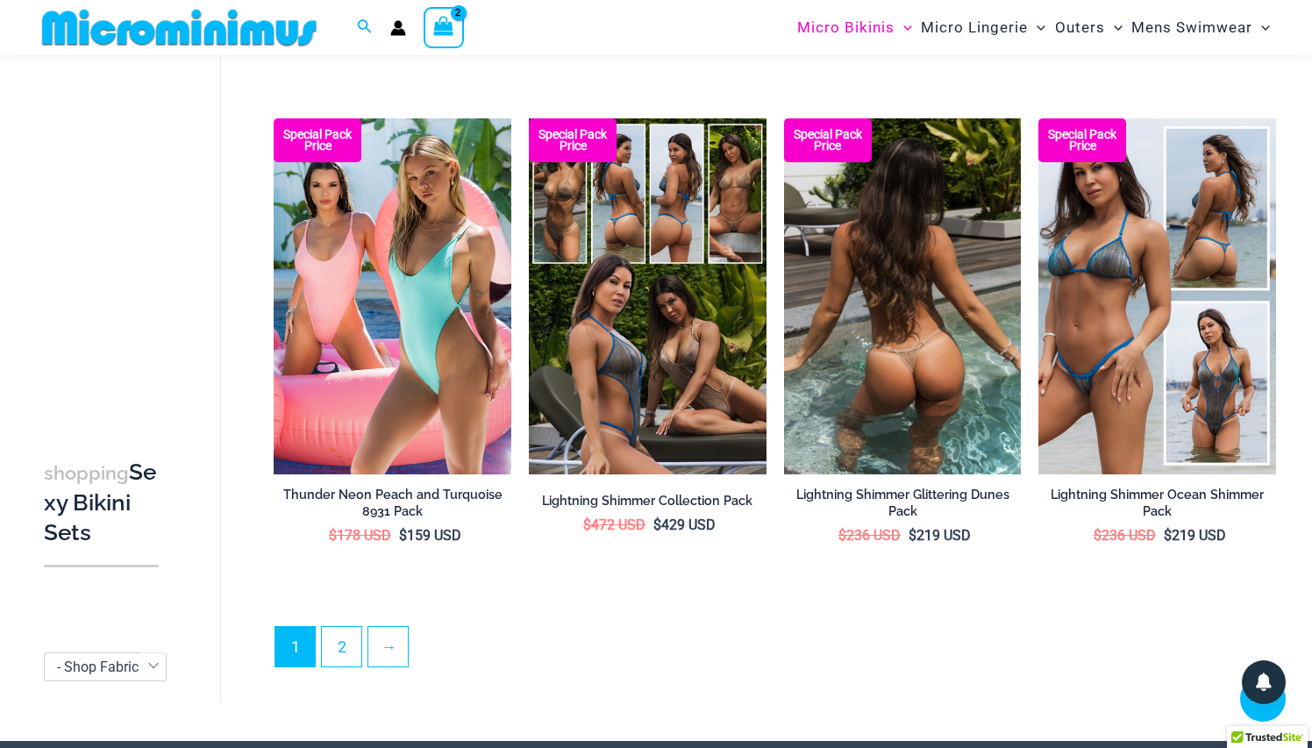
click at [911, 219] on img at bounding box center [903, 296] width 238 height 356
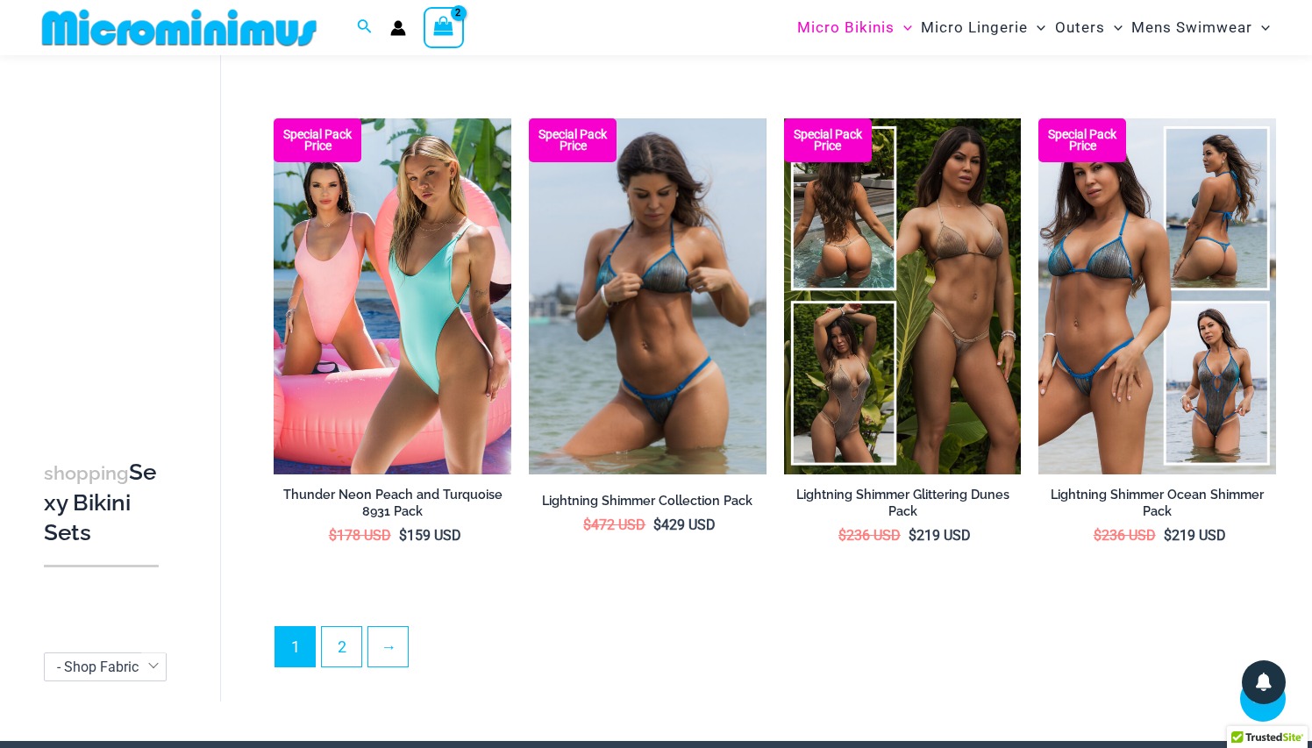
click at [621, 304] on img at bounding box center [648, 296] width 238 height 356
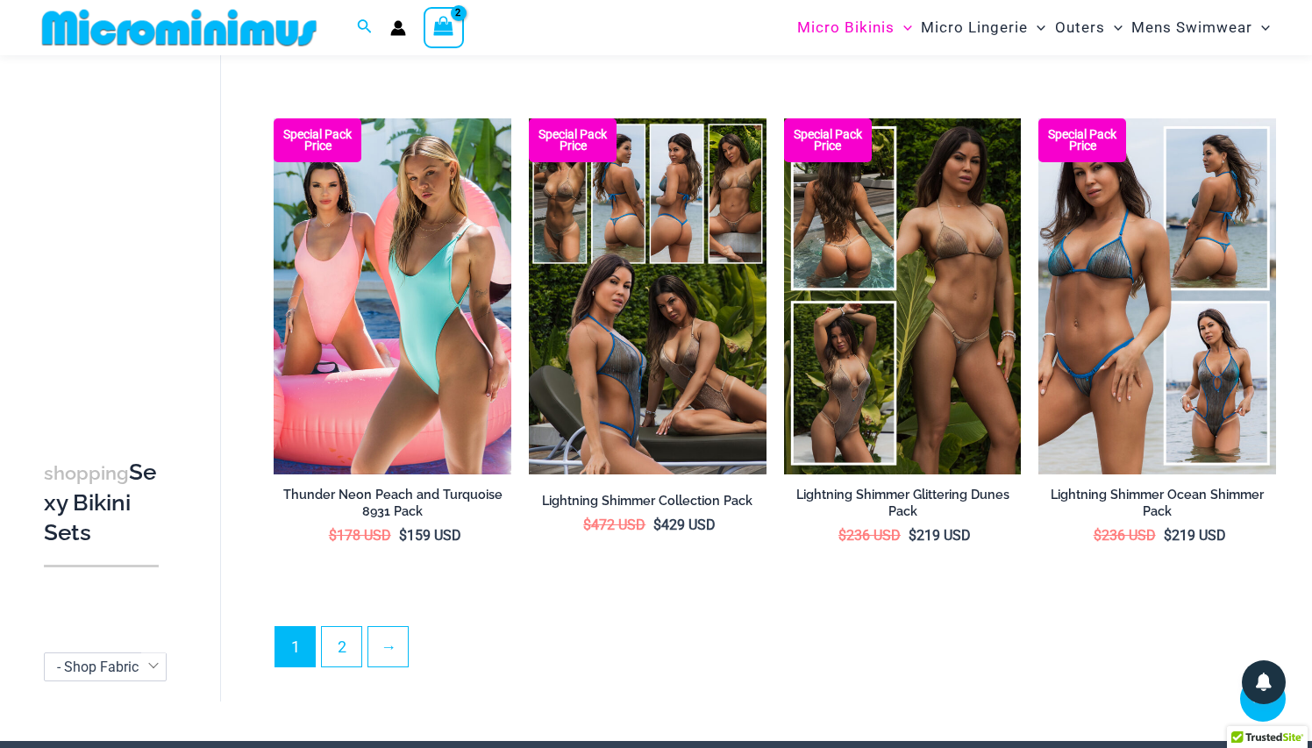
click at [447, 39] on span "View Shopping Cart, 2 items" at bounding box center [443, 29] width 20 height 25
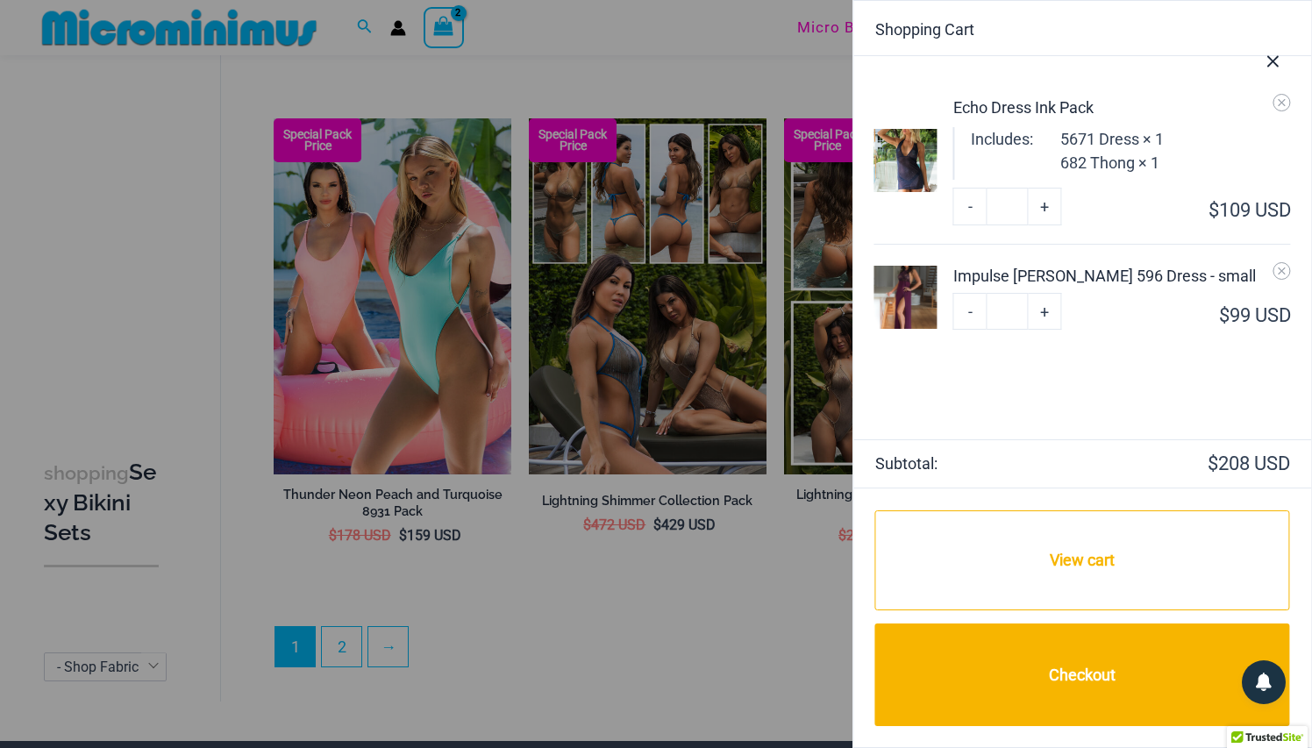
click at [1275, 55] on icon "Close Cart Drawer" at bounding box center [1272, 61] width 19 height 19
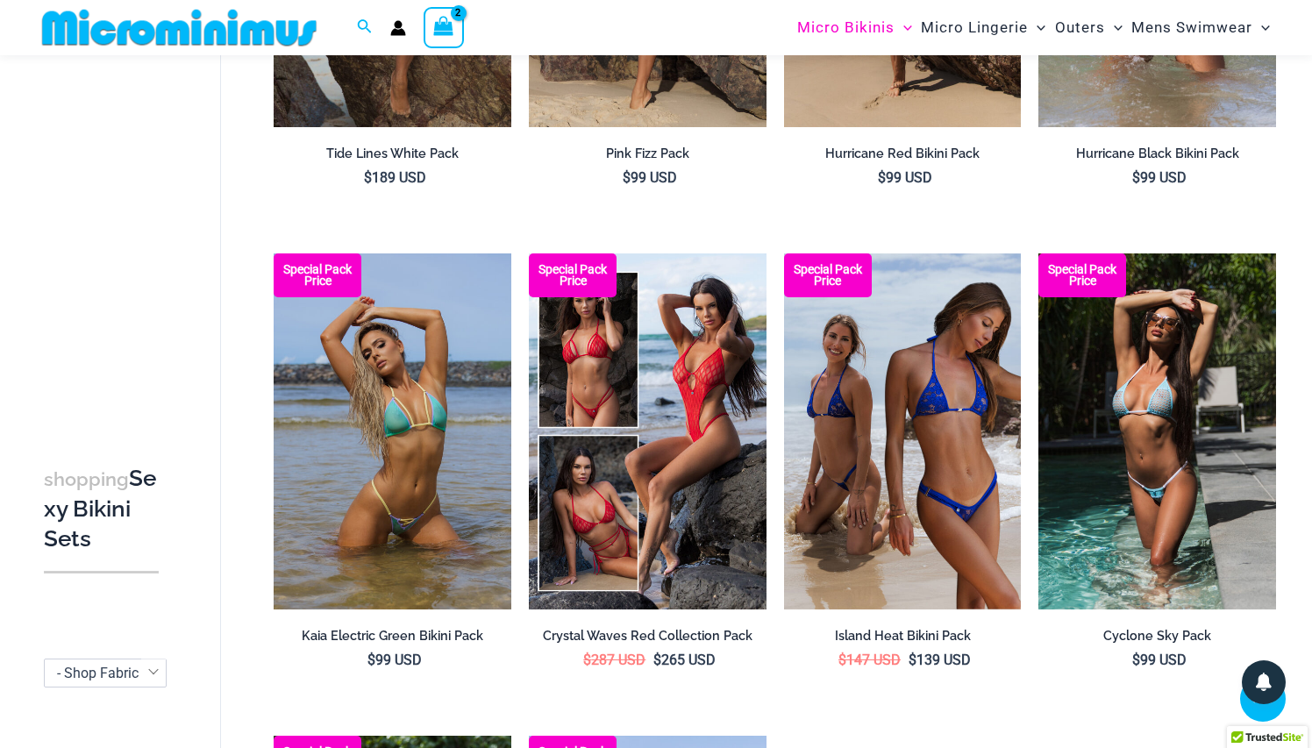
scroll to position [1465, 0]
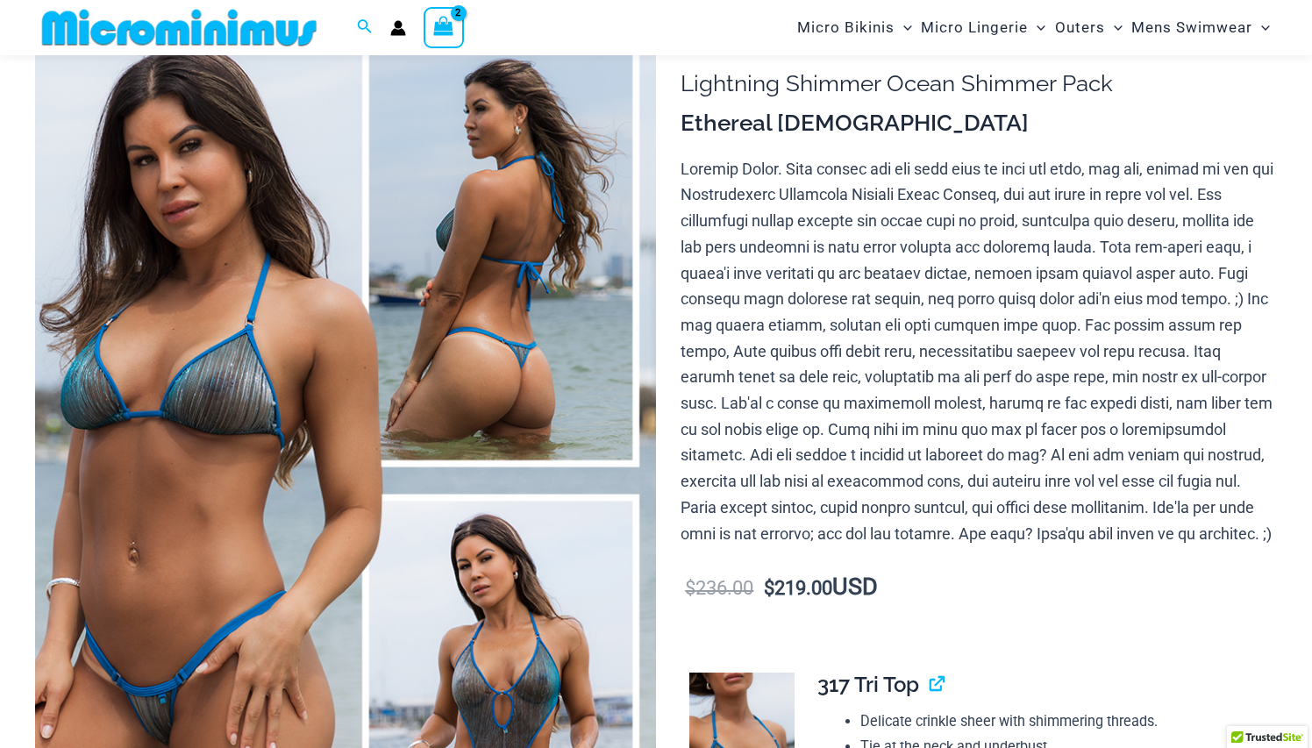
scroll to position [220, 0]
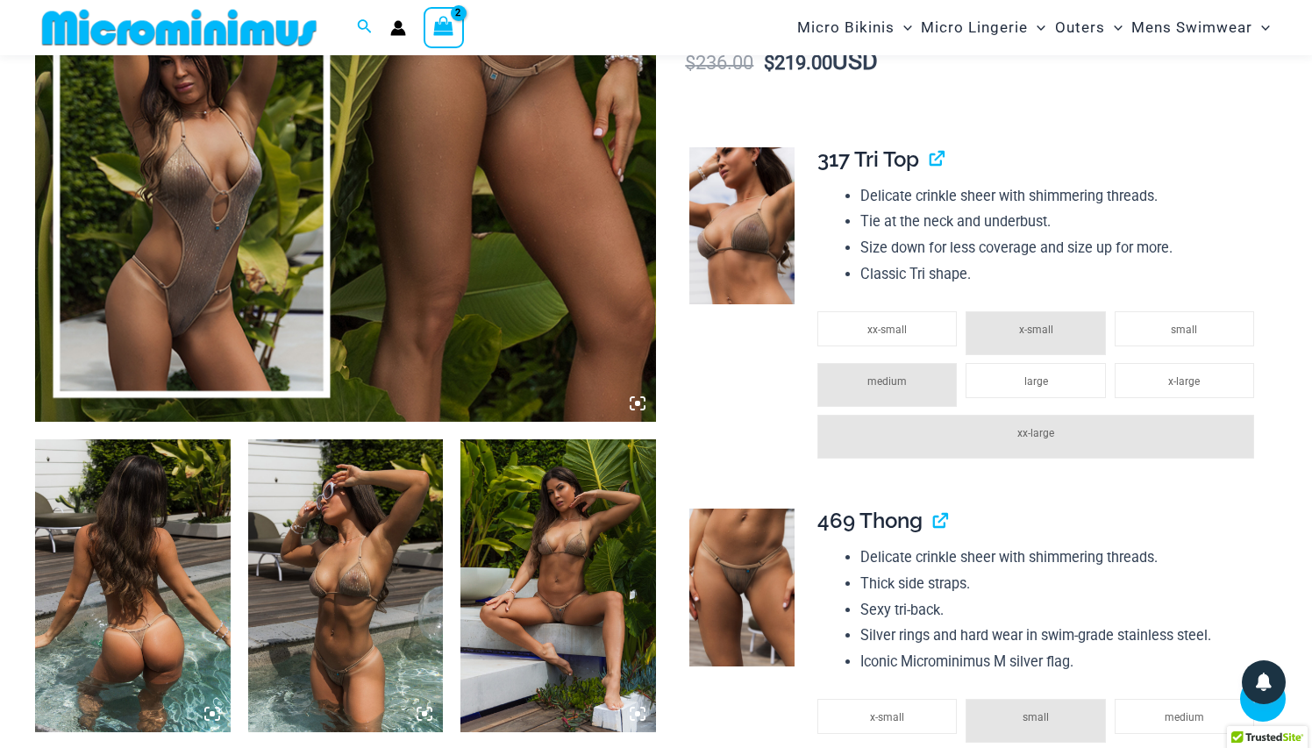
scroll to position [644, 0]
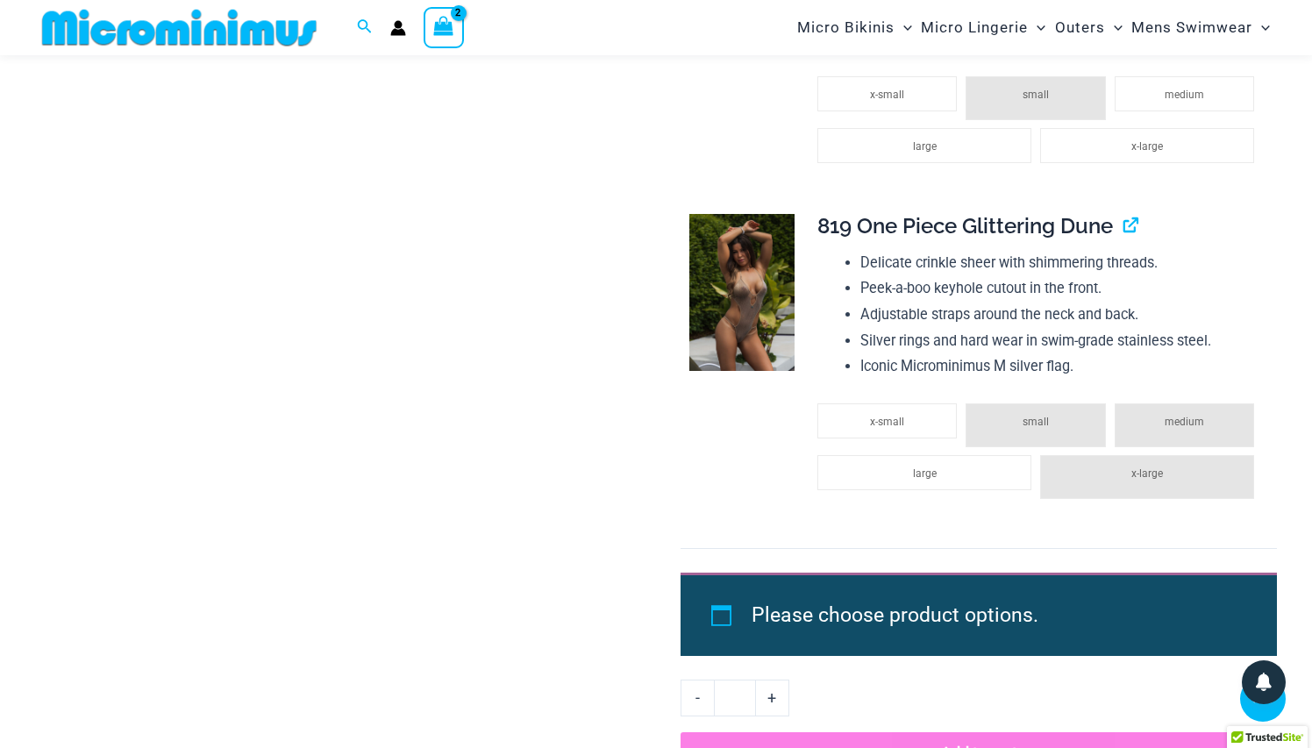
scroll to position [3251, 0]
